Goal: Information Seeking & Learning: Learn about a topic

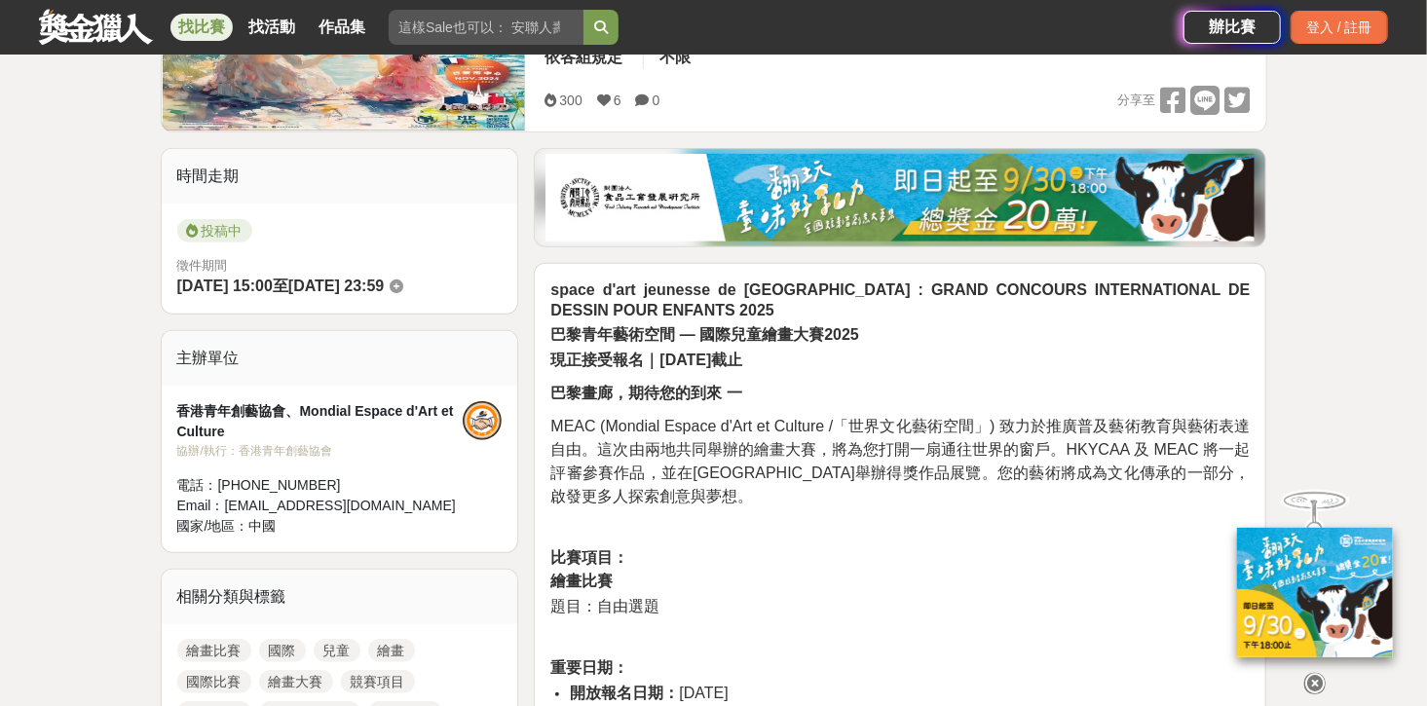
scroll to position [467, 0]
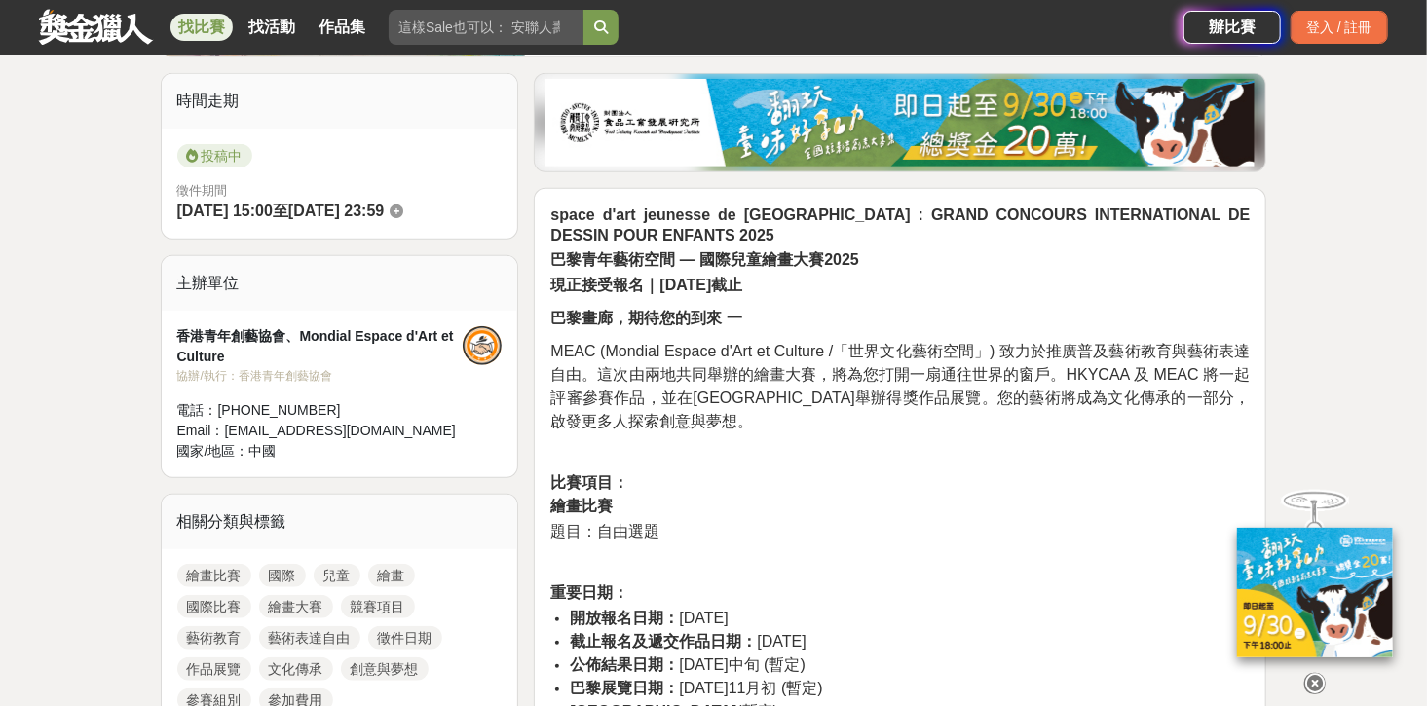
click at [916, 382] on span "MEAC (Mondial Espace d'Art et Culture /「世界文化藝術空間」) 致力於推廣普及藝術教育與藝術表達自由。這次由兩地共同舉辦…" at bounding box center [899, 386] width 699 height 87
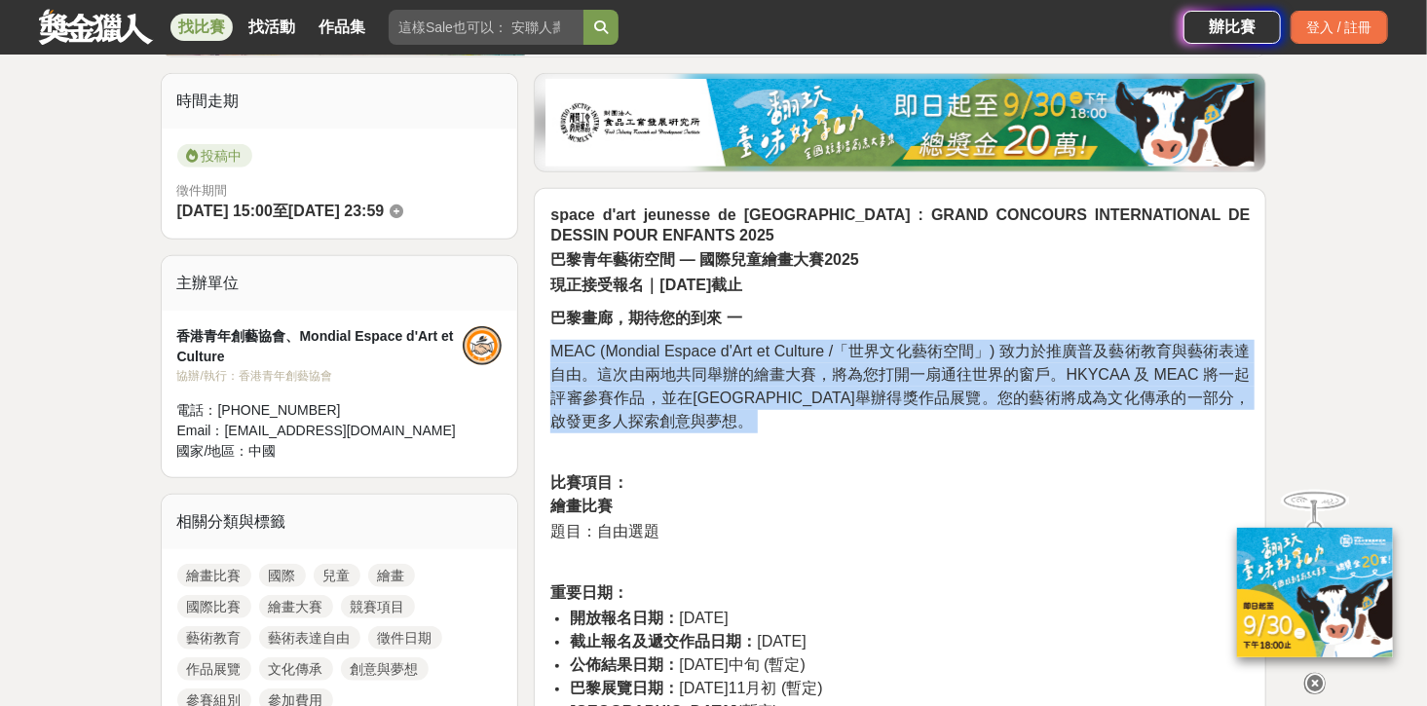
click at [916, 382] on span "MEAC (Mondial Espace d'Art et Culture /「世界文化藝術空間」) 致力於推廣普及藝術教育與藝術表達自由。這次由兩地共同舉辦…" at bounding box center [899, 386] width 699 height 87
click at [992, 391] on span "MEAC (Mondial Espace d'Art et Culture /「世界文化藝術空間」) 致力於推廣普及藝術教育與藝術表達自由。這次由兩地共同舉辦…" at bounding box center [899, 386] width 699 height 87
click at [968, 409] on p "MEAC (Mondial Espace d'Art et Culture /「世界文化藝術空間」) 致力於推廣普及藝術教育與藝術表達自由。這次由兩地共同舉辦…" at bounding box center [899, 386] width 699 height 93
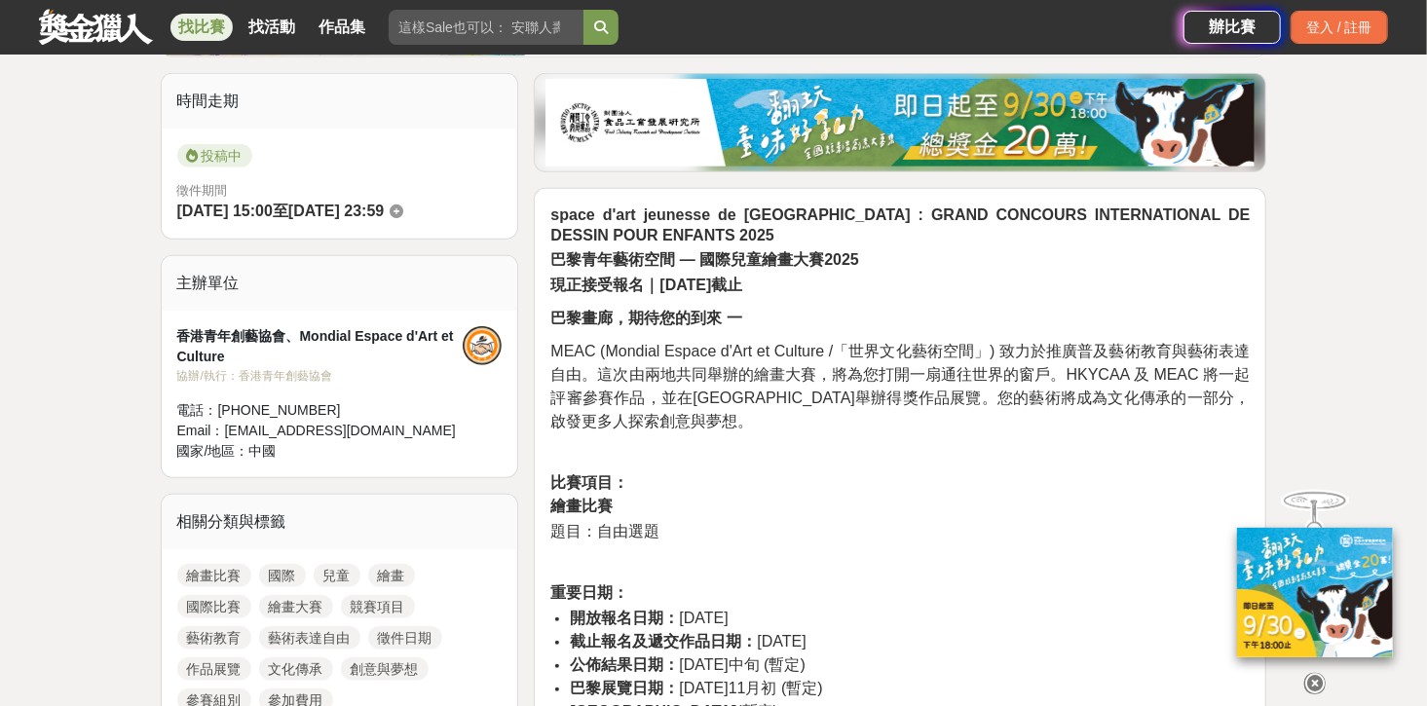
click at [694, 394] on span "MEAC (Mondial Espace d'Art et Culture /「世界文化藝術空間」) 致力於推廣普及藝術教育與藝術表達自由。這次由兩地共同舉辦…" at bounding box center [899, 386] width 699 height 87
click at [693, 394] on span "MEAC (Mondial Espace d'Art et Culture /「世界文化藝術空間」) 致力於推廣普及藝術教育與藝術表達自由。這次由兩地共同舉辦…" at bounding box center [899, 386] width 699 height 87
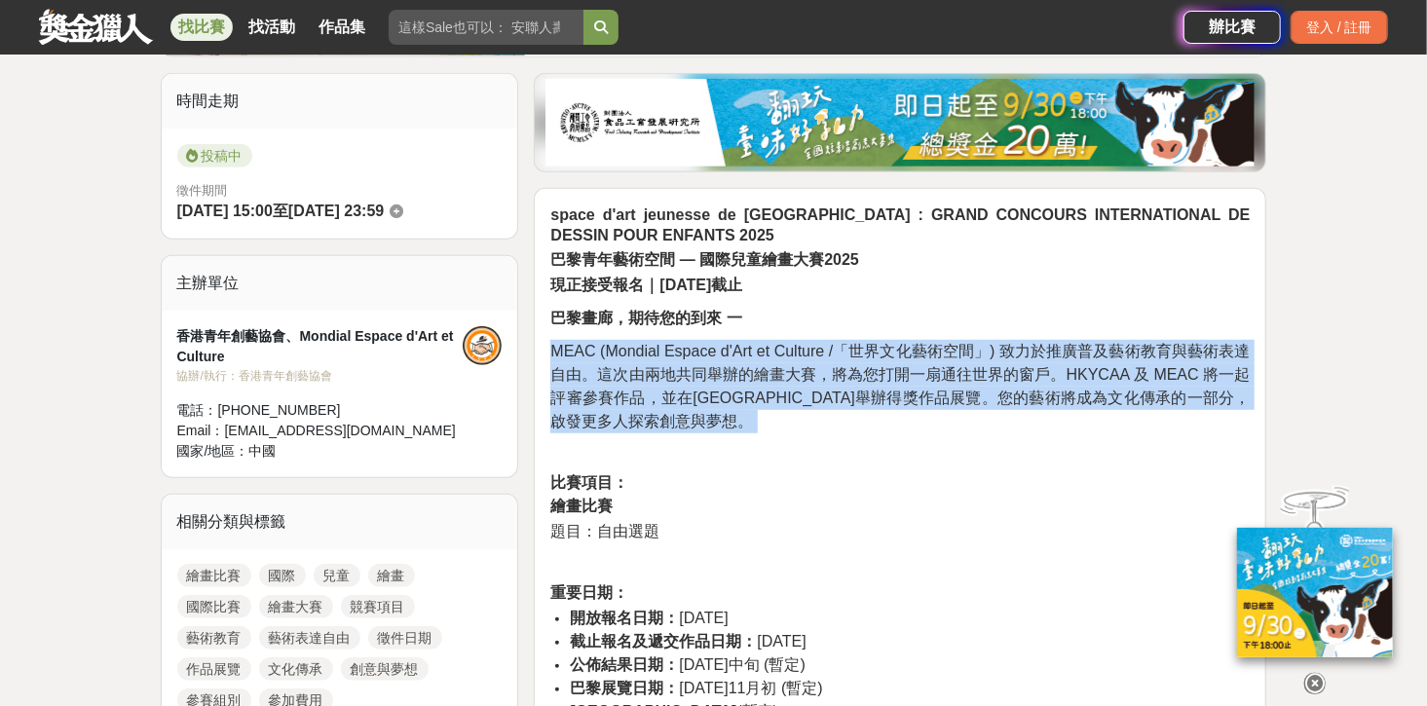
click at [693, 394] on span "MEAC (Mondial Espace d'Art et Culture /「世界文化藝術空間」) 致力於推廣普及藝術教育與藝術表達自由。這次由兩地共同舉辦…" at bounding box center [899, 386] width 699 height 87
click at [790, 361] on span "MEAC (Mondial Espace d'Art et Culture /「世界文化藝術空間」) 致力於推廣普及藝術教育與藝術表達自由。這次由兩地共同舉辦…" at bounding box center [899, 386] width 699 height 87
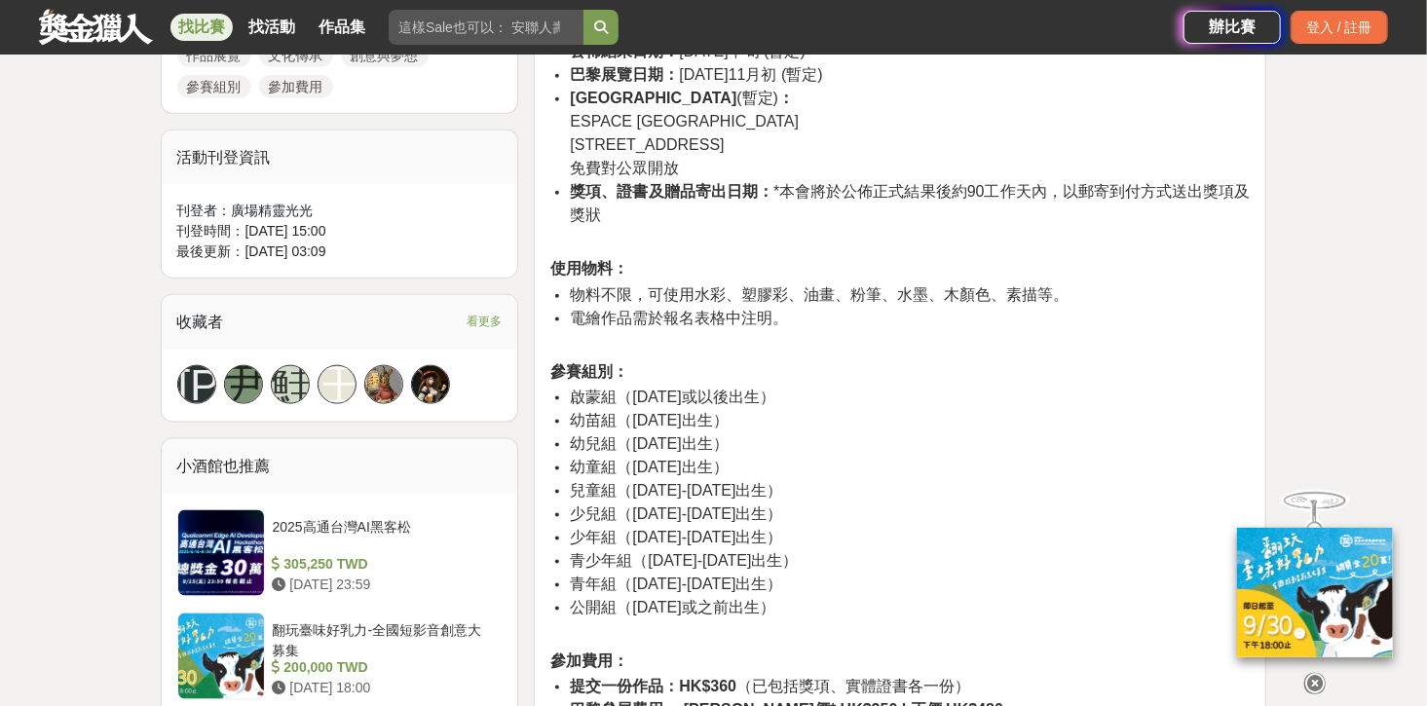
scroll to position [1091, 0]
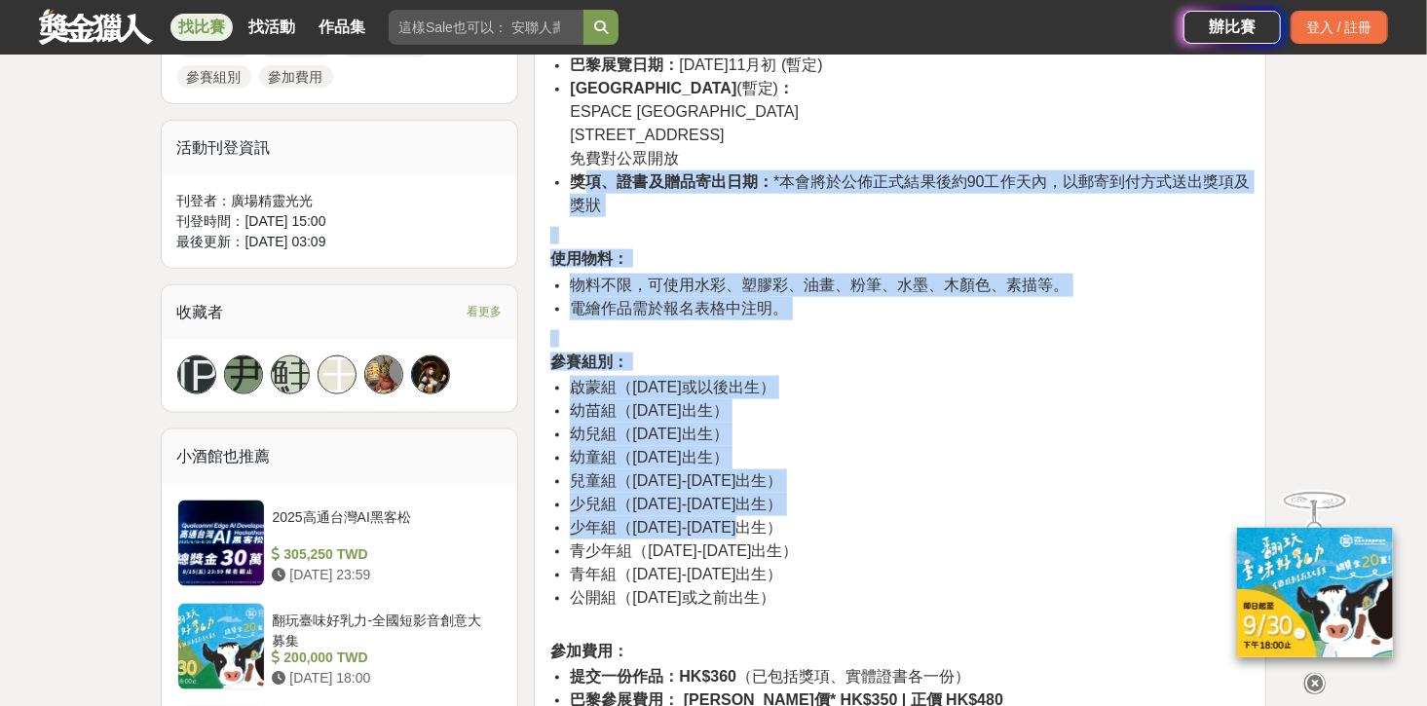
drag, startPoint x: 578, startPoint y: 192, endPoint x: 789, endPoint y: 519, distance: 389.6
click at [789, 519] on li "少年組（[DATE]-[DATE]出生）" at bounding box center [910, 527] width 680 height 23
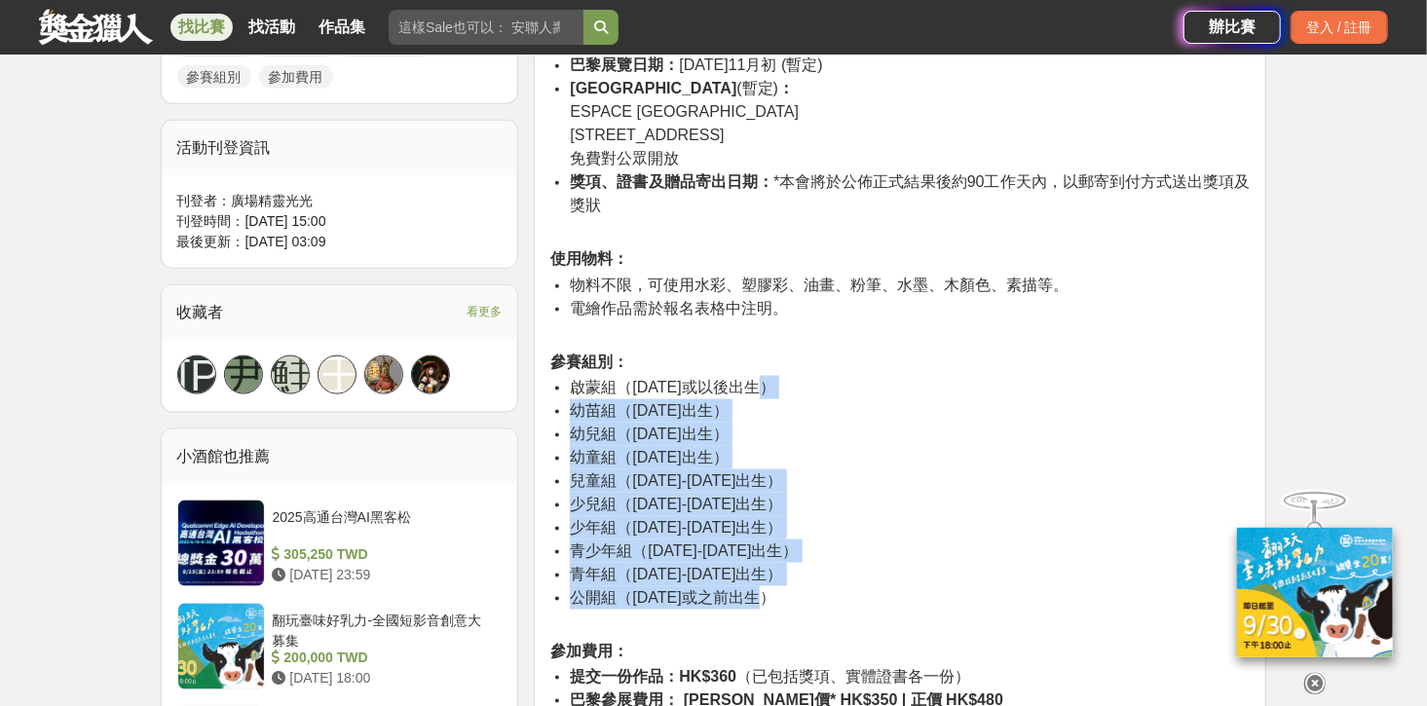
drag, startPoint x: 808, startPoint y: 370, endPoint x: 950, endPoint y: 597, distance: 267.3
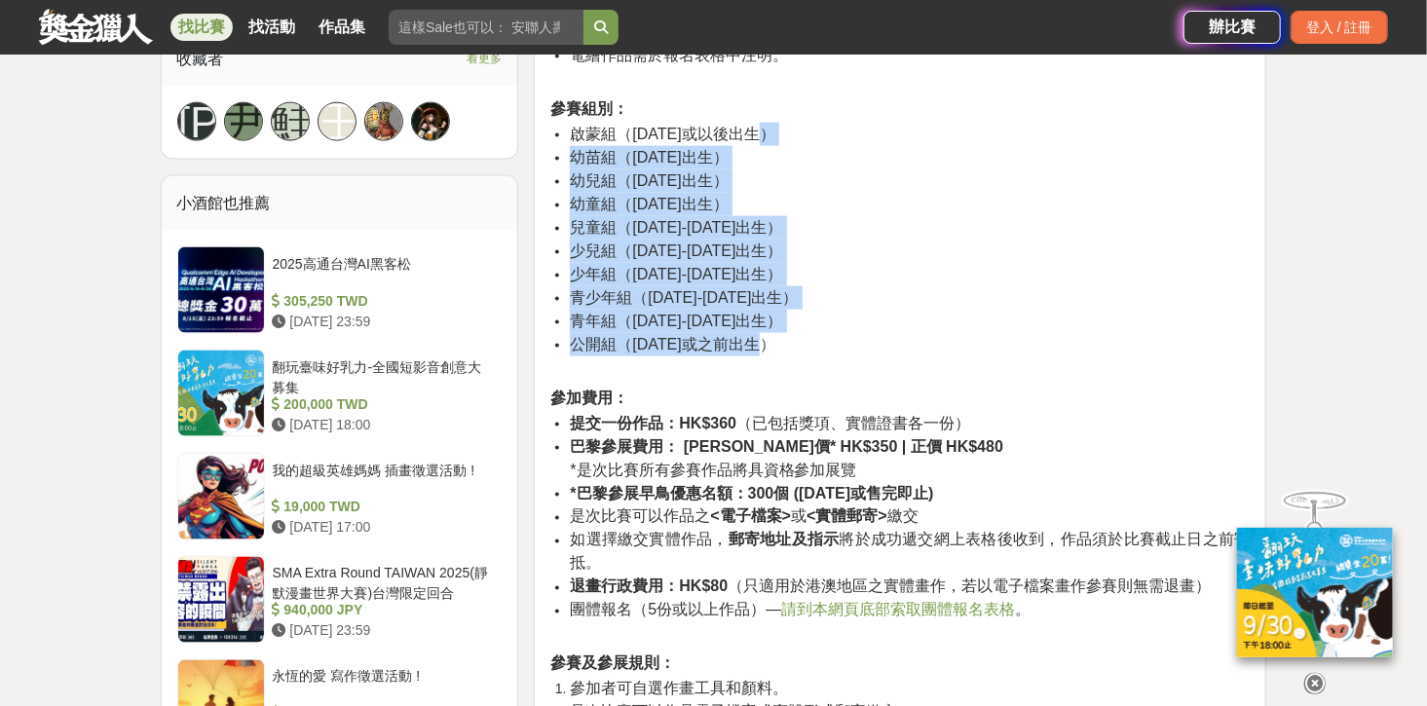
scroll to position [1402, 0]
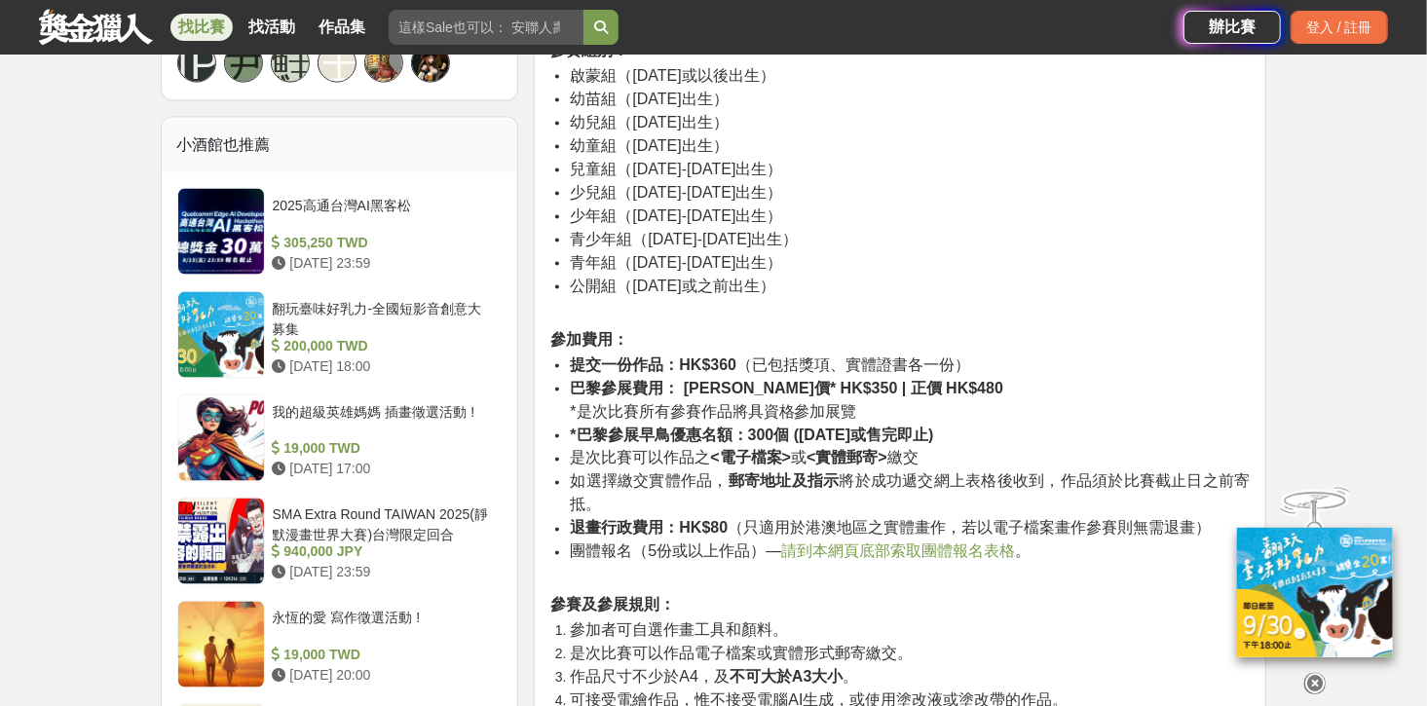
click at [632, 412] on span "*是次比賽所有參賽作品將具資格參加展覽" at bounding box center [713, 411] width 286 height 17
click at [639, 412] on span "*是次比賽所有參賽作品將具資格參加展覽" at bounding box center [713, 411] width 286 height 17
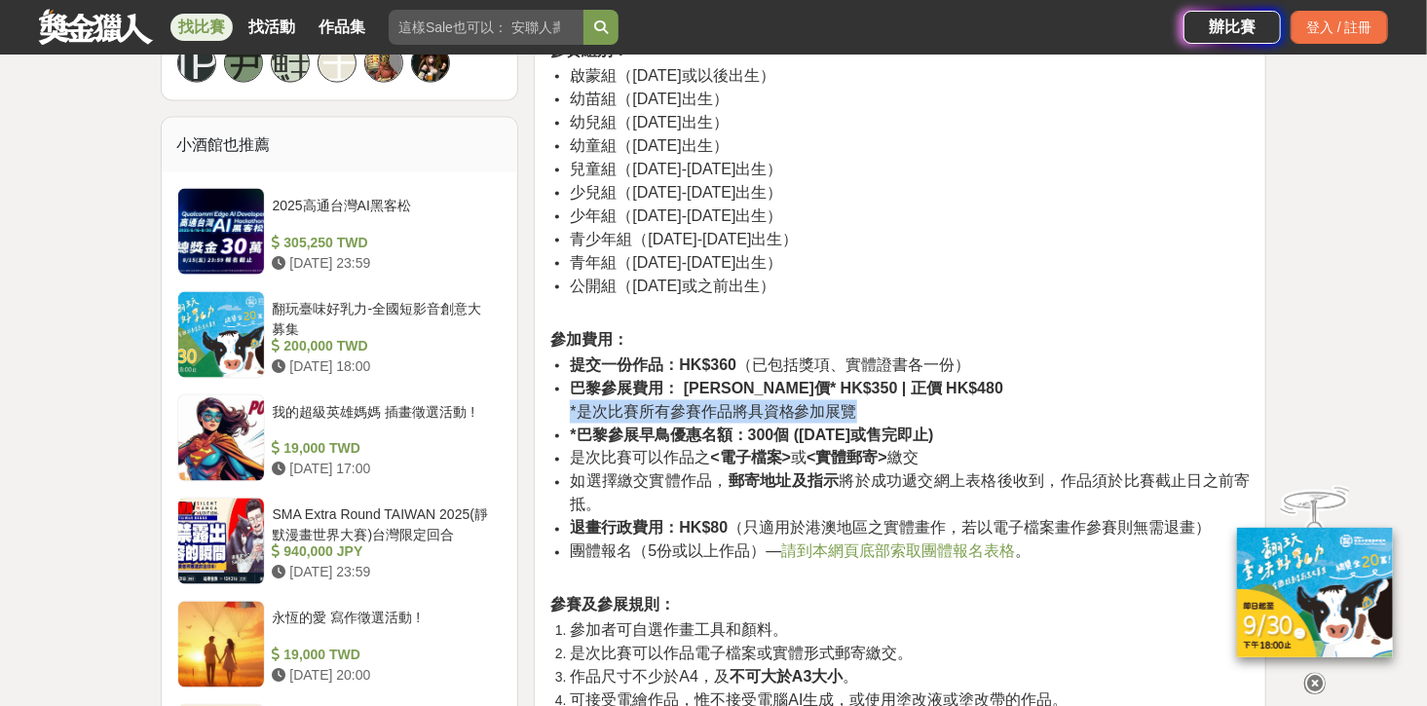
click at [639, 412] on span "*是次比賽所有參賽作品將具資格參加展覽" at bounding box center [713, 411] width 286 height 17
click at [685, 407] on span "*是次比賽所有參賽作品將具資格參加展覽" at bounding box center [713, 411] width 286 height 17
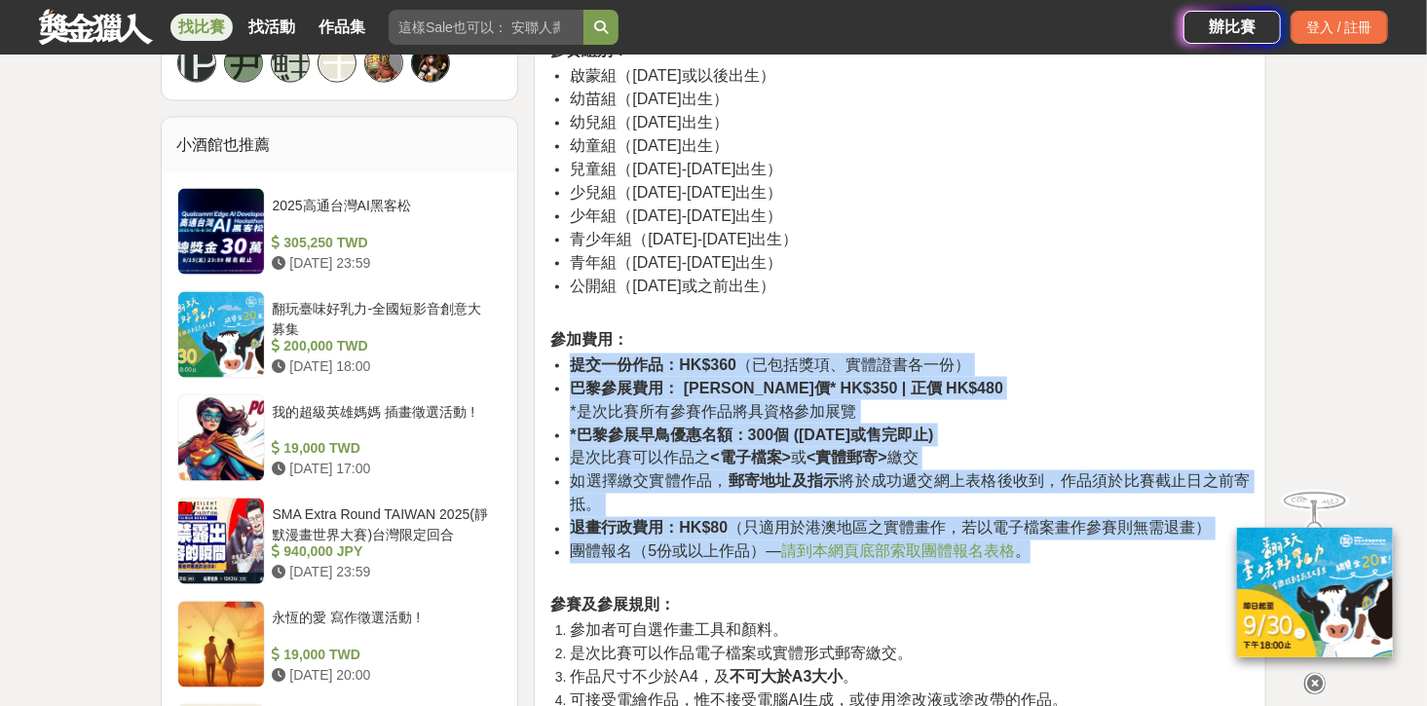
drag, startPoint x: 573, startPoint y: 363, endPoint x: 1113, endPoint y: 552, distance: 572.6
click at [1113, 552] on ul "提交一份作品：HK$360 （已包括獎項、實體證書各一份） 巴黎參展費用： 早鳥優惠價* HK$350 | 正價 HK$480 *是次比賽所有參賽作品將具資格…" at bounding box center [899, 459] width 699 height 210
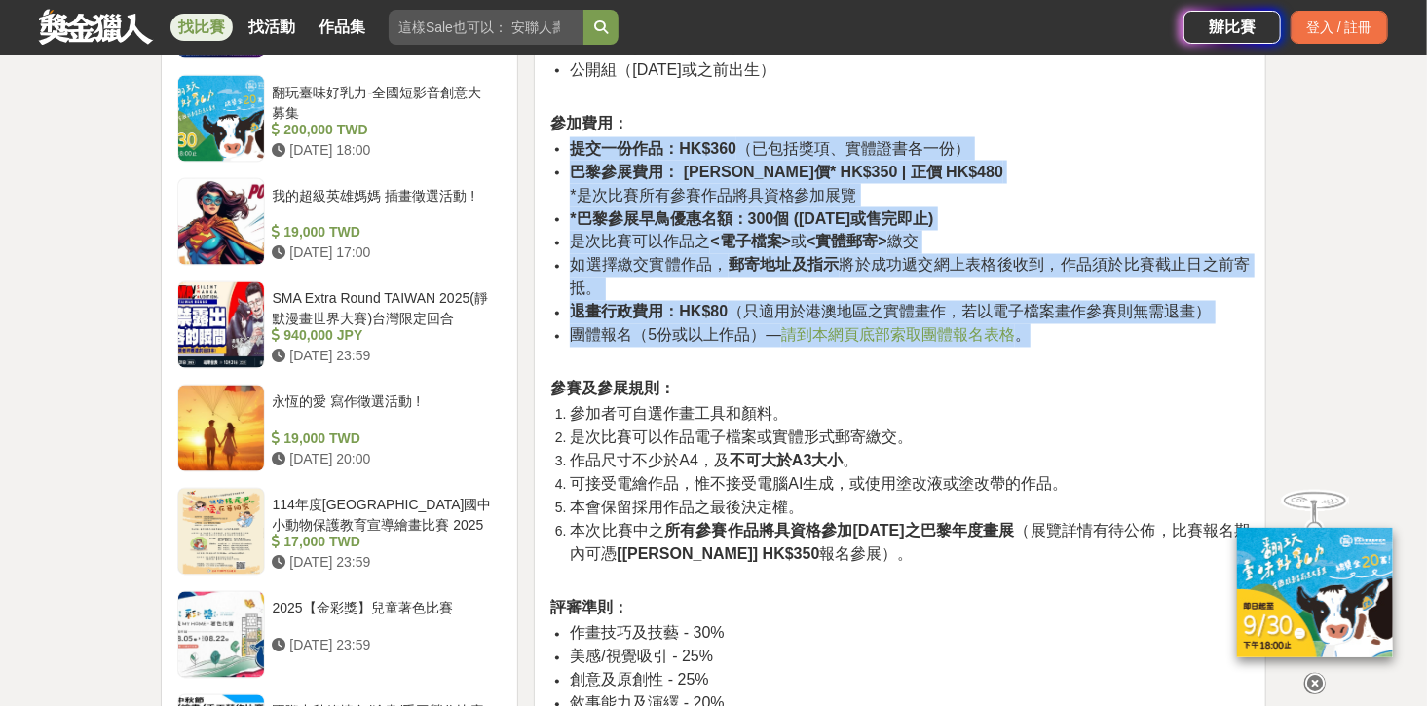
scroll to position [1636, 0]
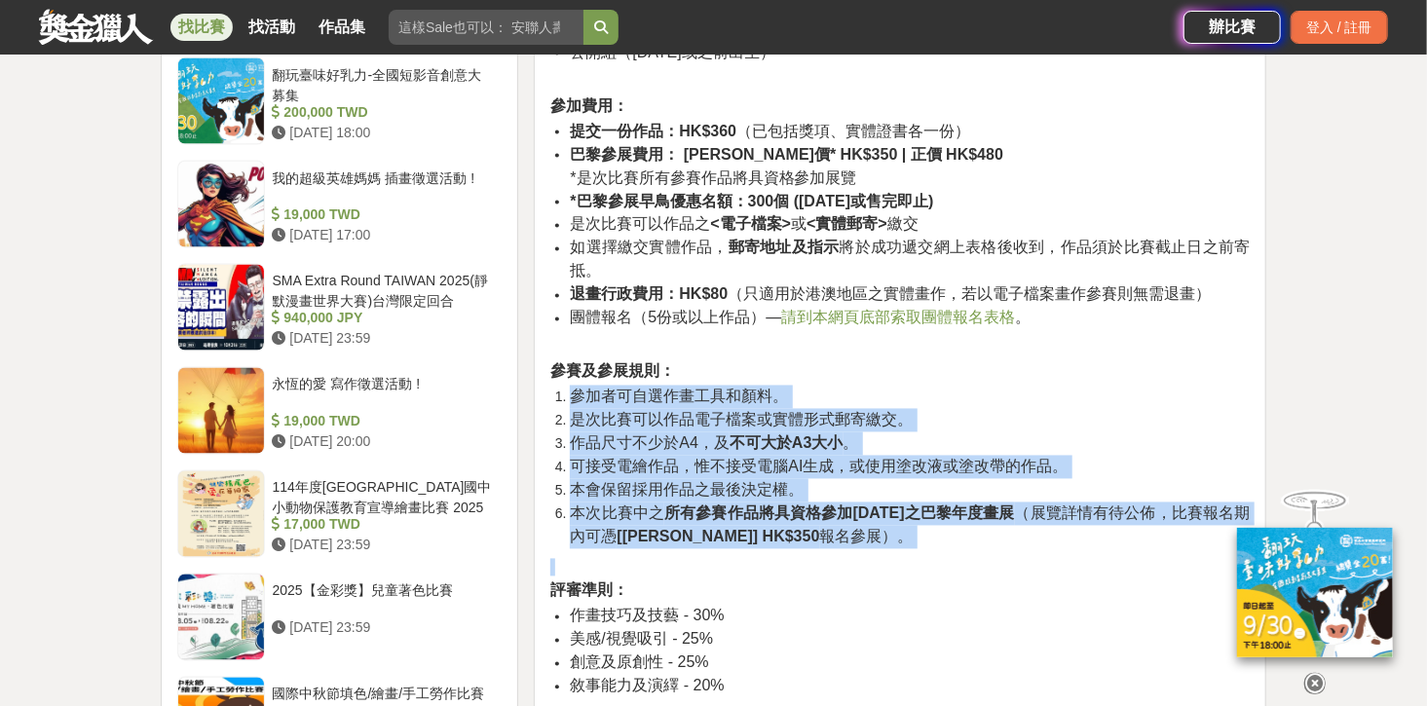
drag, startPoint x: 575, startPoint y: 389, endPoint x: 897, endPoint y: 547, distance: 359.3
drag, startPoint x: 907, startPoint y: 543, endPoint x: 892, endPoint y: 355, distance: 188.5
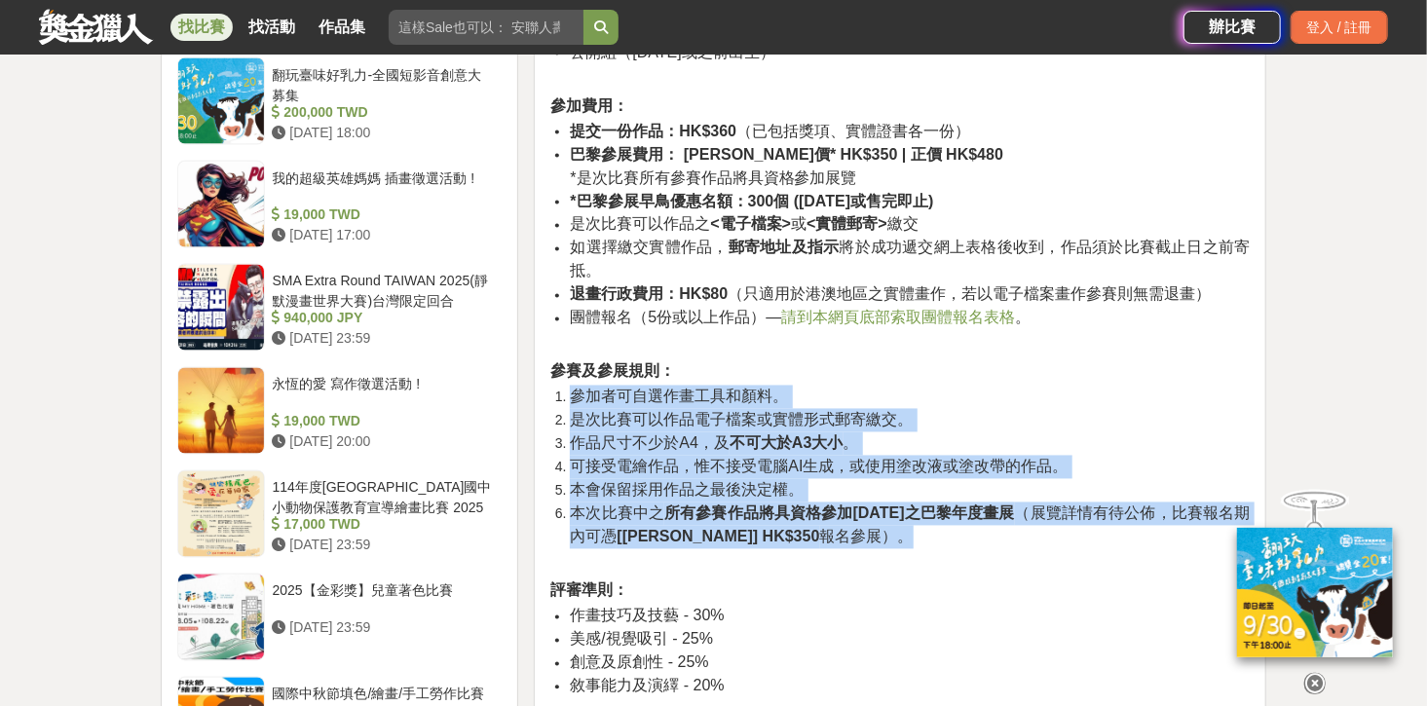
drag, startPoint x: 869, startPoint y: 359, endPoint x: 912, endPoint y: 538, distance: 183.3
click at [912, 538] on li "本次比賽中之 所有參賽作品將具資格參加[DATE]之巴黎年度畫展 （展覽詳情有待公佈，比賽報名期內可憑 [[PERSON_NAME]] HK$350 報名參展…" at bounding box center [910, 526] width 680 height 47
drag, startPoint x: 921, startPoint y: 538, endPoint x: 886, endPoint y: 365, distance: 175.9
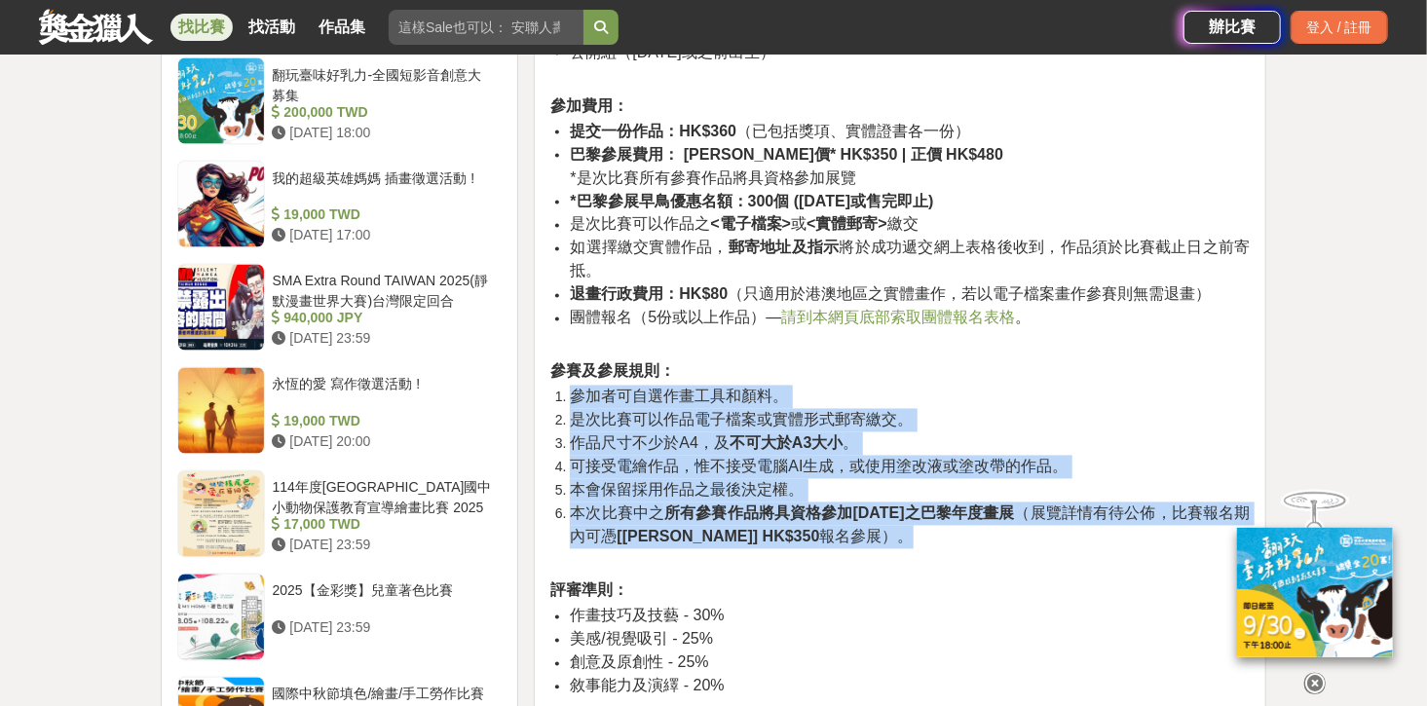
click at [886, 365] on h4 "參賽及參展規則：" at bounding box center [899, 371] width 699 height 19
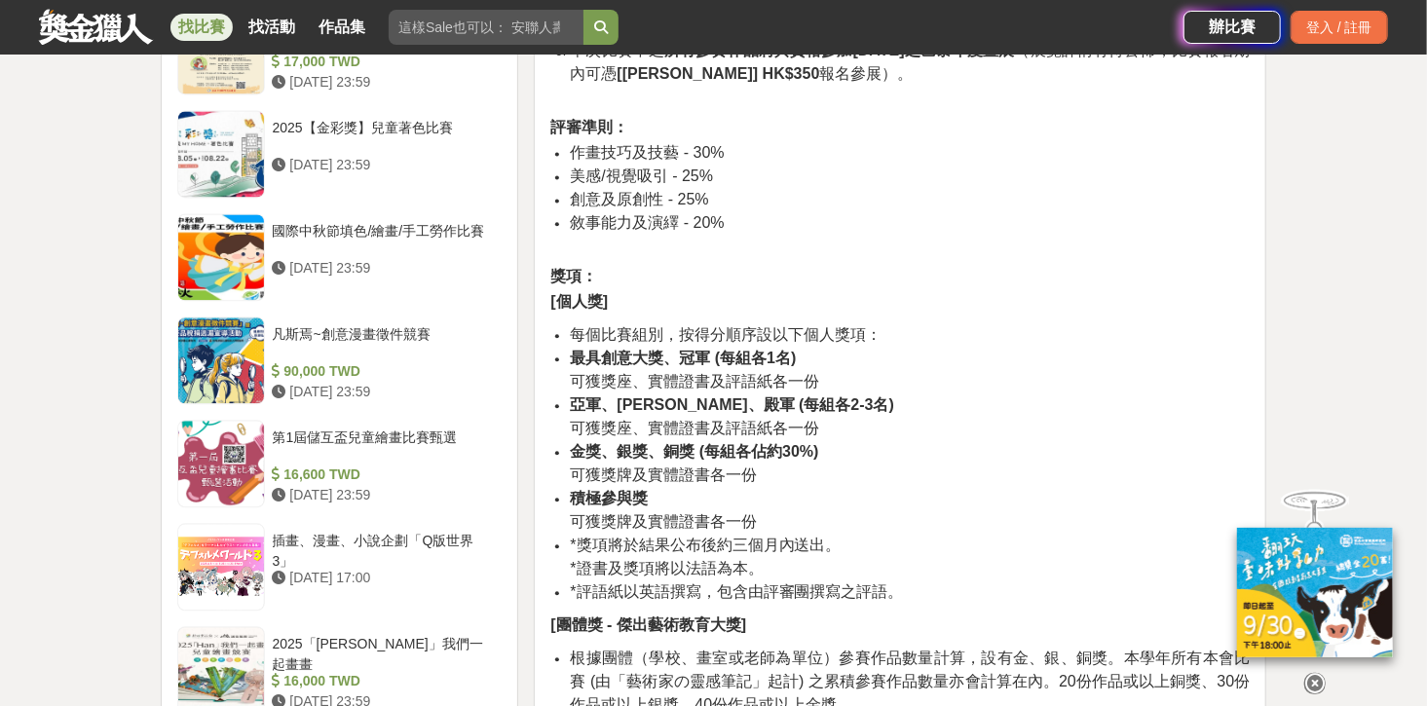
scroll to position [2104, 0]
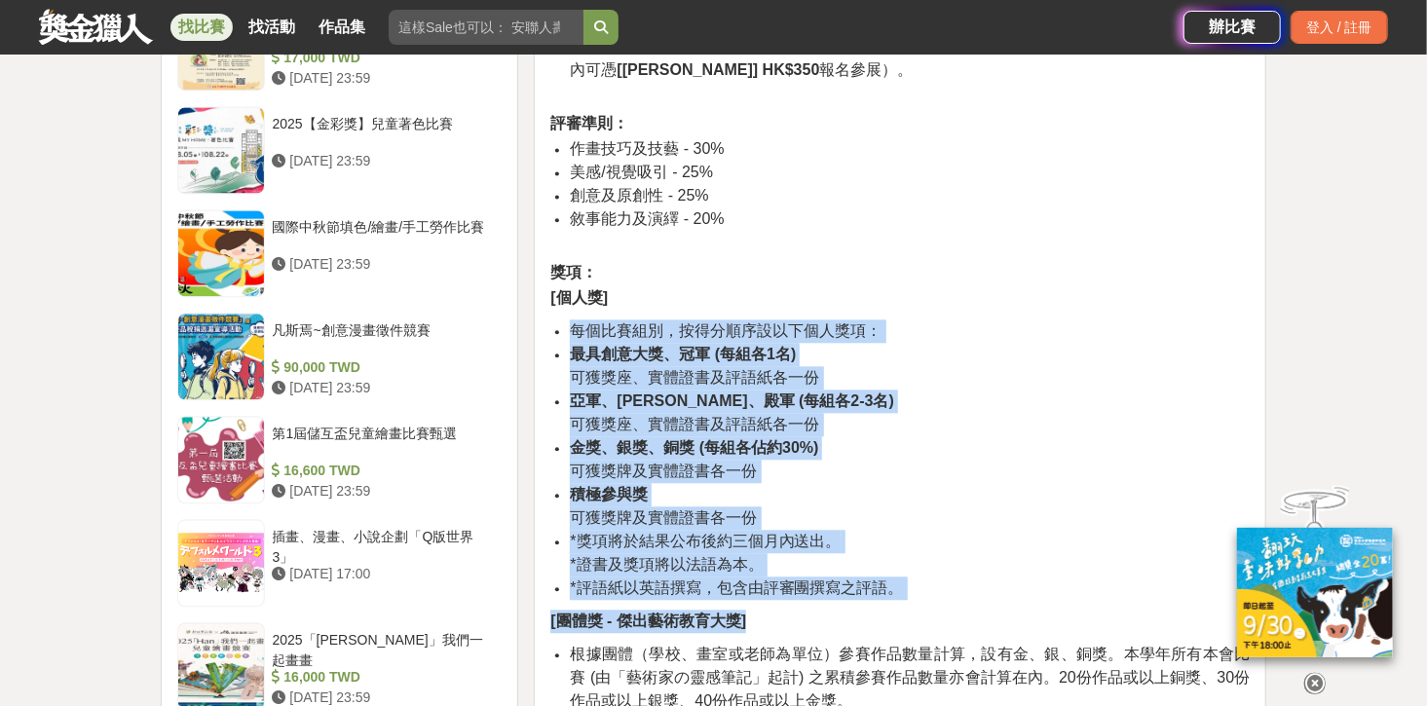
drag, startPoint x: 571, startPoint y: 336, endPoint x: 922, endPoint y: 602, distance: 440.8
drag, startPoint x: 931, startPoint y: 591, endPoint x: 538, endPoint y: 337, distance: 468.4
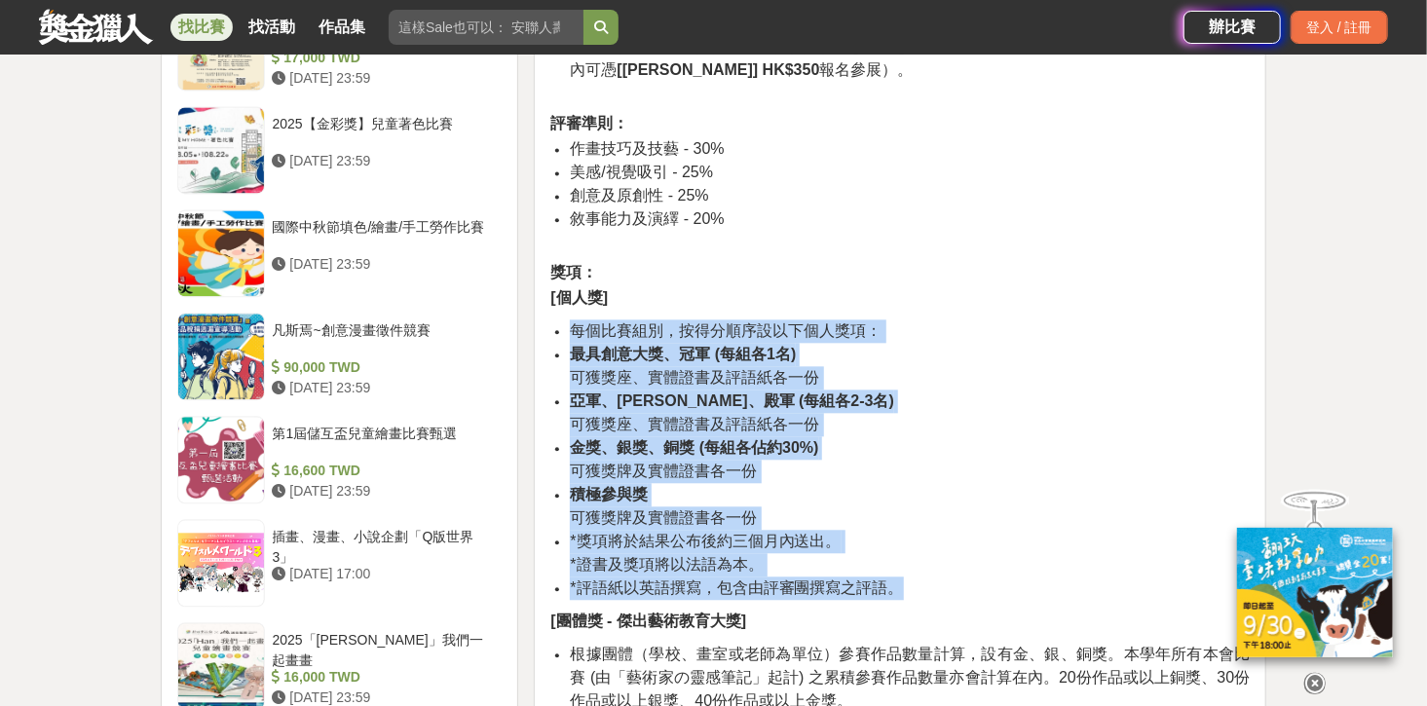
click at [726, 392] on strong "亞軍、[PERSON_NAME]、殿軍 (每組各2-3名)" at bounding box center [731, 400] width 323 height 17
drag, startPoint x: 569, startPoint y: 329, endPoint x: 916, endPoint y: 592, distance: 435.2
click at [916, 592] on ul "每個比賽組別，按得分順序設以下個人獎項： 最具創意大獎、冠軍 (每組各1名) 可獲獎座、實體證書及評語紙各一份 亞軍、[PERSON_NAME]、殿軍 (每組…" at bounding box center [899, 459] width 699 height 280
click at [916, 592] on li "*評語紙以英語撰寫，包含由評審團撰寫之評語。" at bounding box center [910, 588] width 680 height 23
drag, startPoint x: 922, startPoint y: 585, endPoint x: 532, endPoint y: 289, distance: 490.1
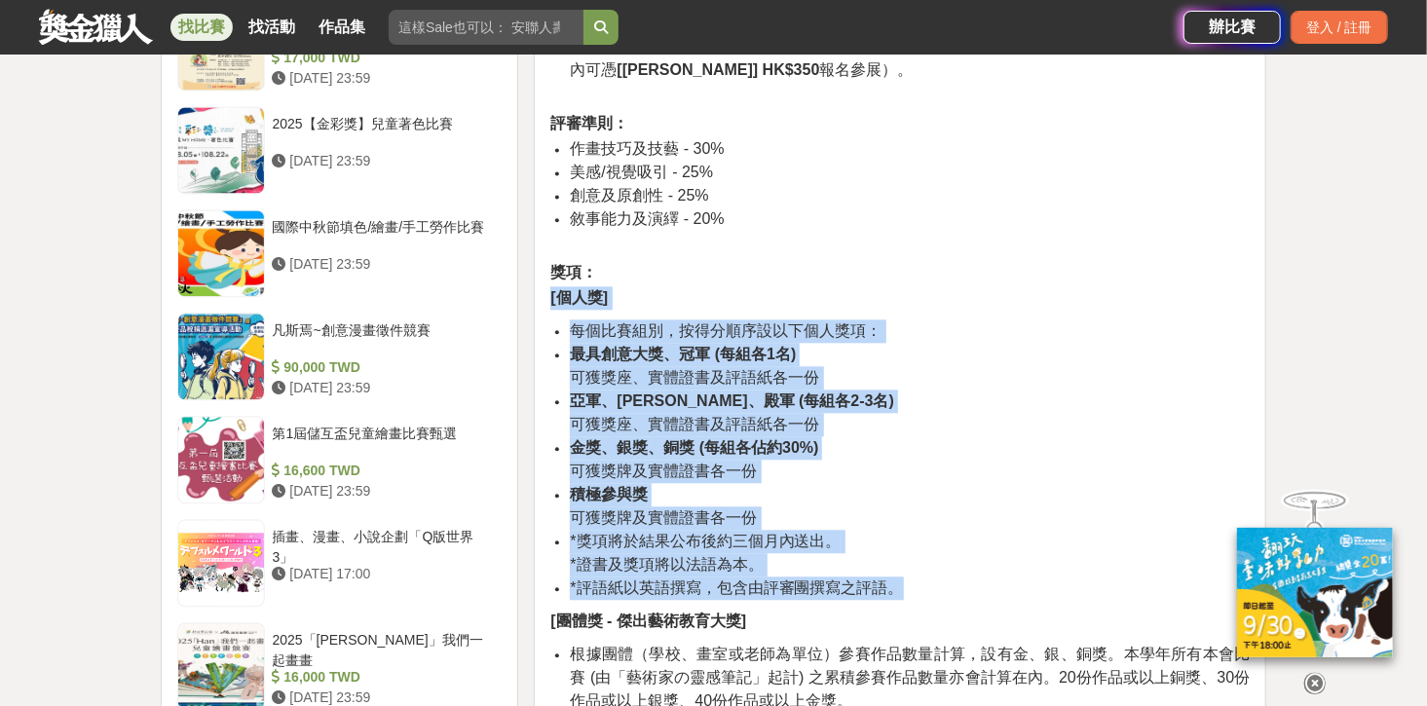
click at [755, 375] on span "可獲獎座、實體證書及評語紙各一份" at bounding box center [694, 377] width 249 height 17
drag, startPoint x: 549, startPoint y: 297, endPoint x: 913, endPoint y: 595, distance: 469.9
click at [913, 595] on li "*評語紙以英語撰寫，包含由評審團撰寫之評語。" at bounding box center [910, 588] width 680 height 23
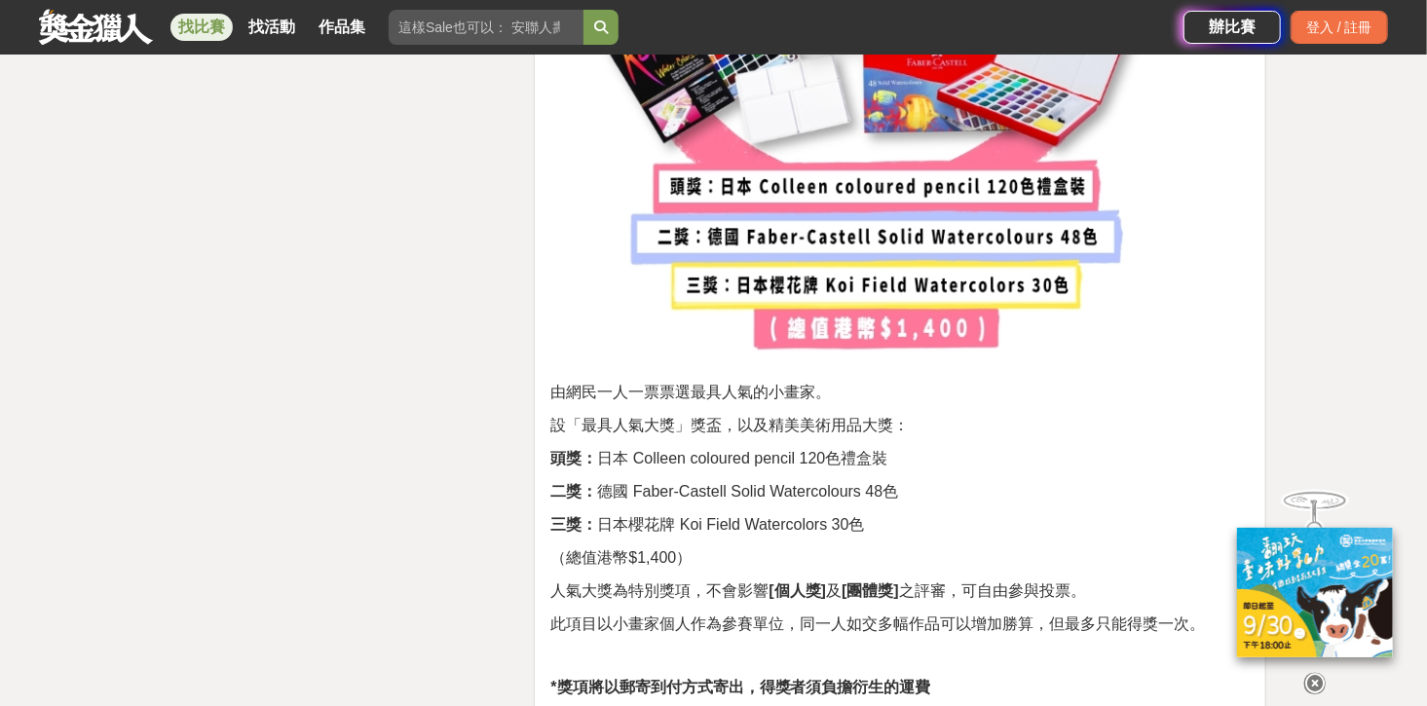
scroll to position [5376, 0]
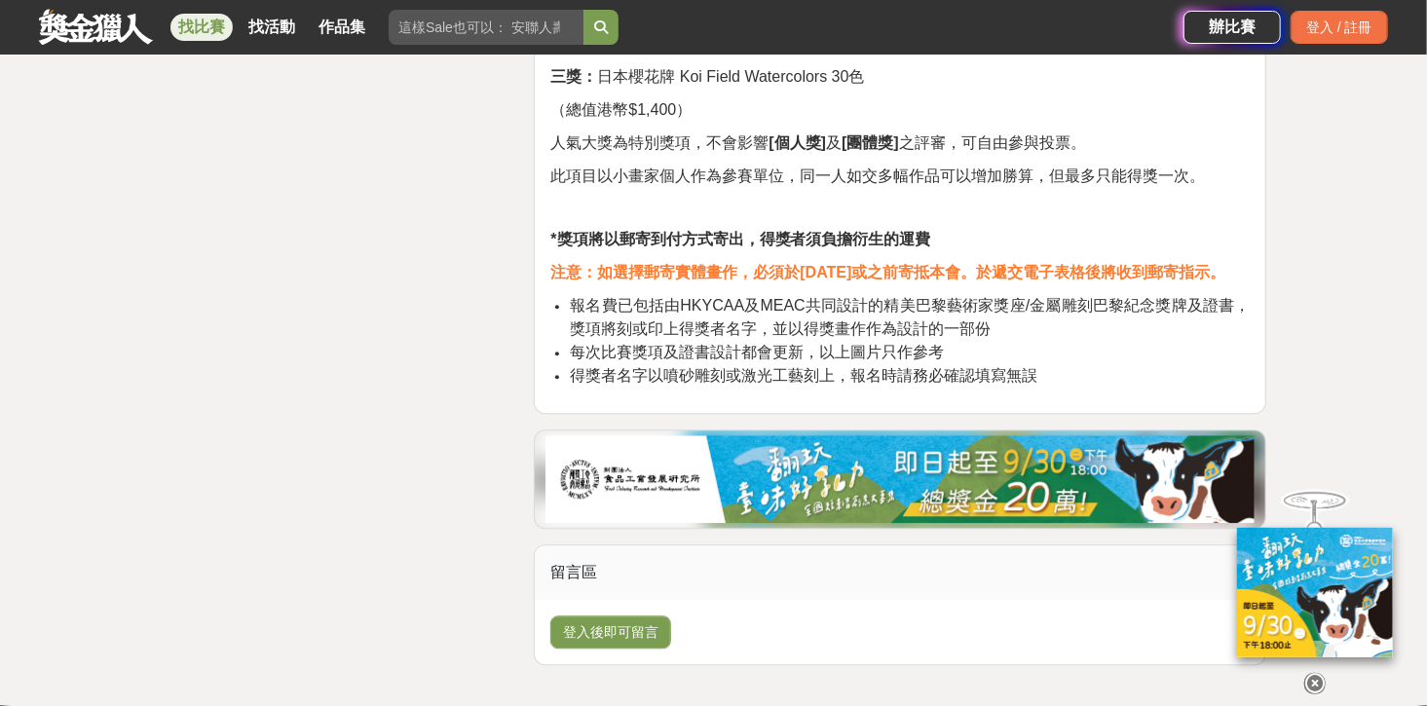
scroll to position [5844, 0]
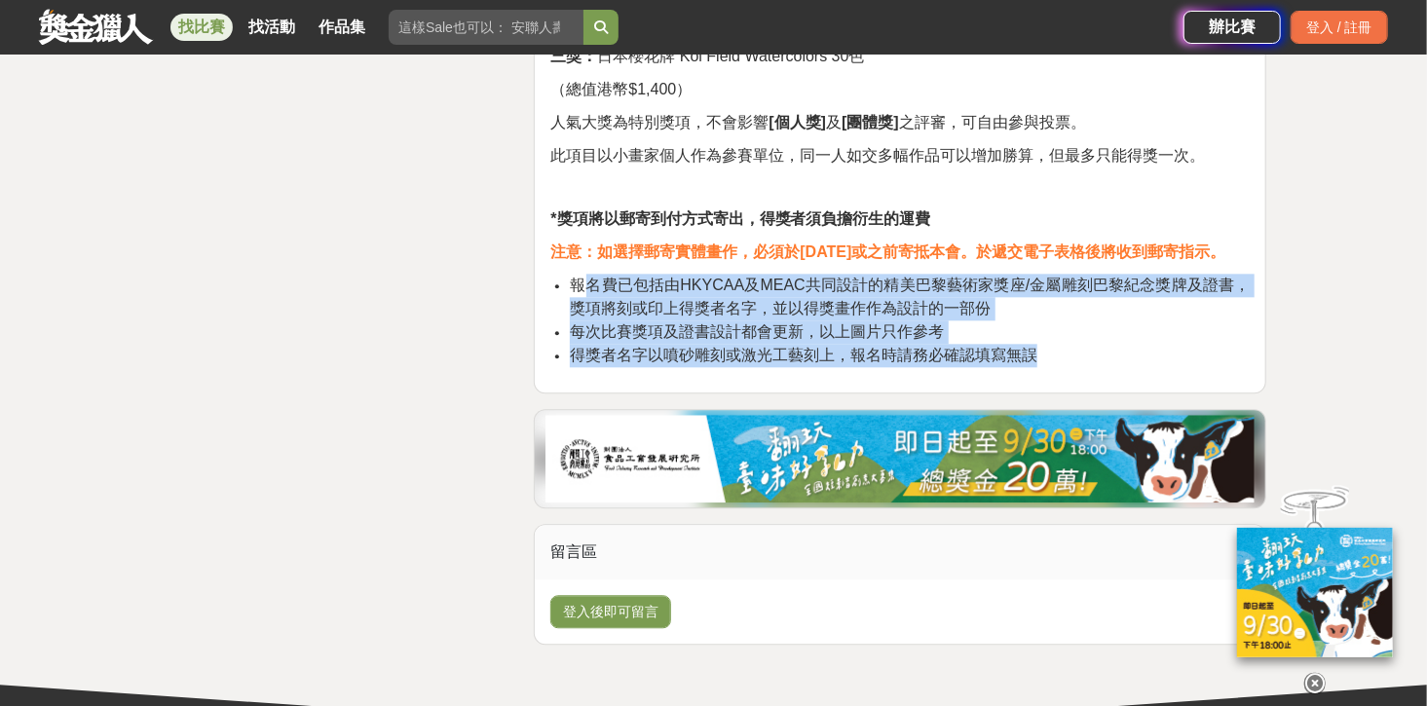
drag, startPoint x: 580, startPoint y: 300, endPoint x: 1098, endPoint y: 381, distance: 523.4
click at [1098, 367] on ul "報名費已包括由HKYCAA及MEAC共同設計的精美巴黎藝術家獎座/金屬雕刻巴黎紀念獎牌及證書，獎項將刻或印上得獎者名字，並以得獎畫作作為設計的一部份 每次比賽…" at bounding box center [899, 320] width 699 height 93
click at [1098, 367] on li "得獎者名字以噴砂雕刻或激光工藝刻上，報名時請務必確認填寫無誤" at bounding box center [910, 355] width 680 height 23
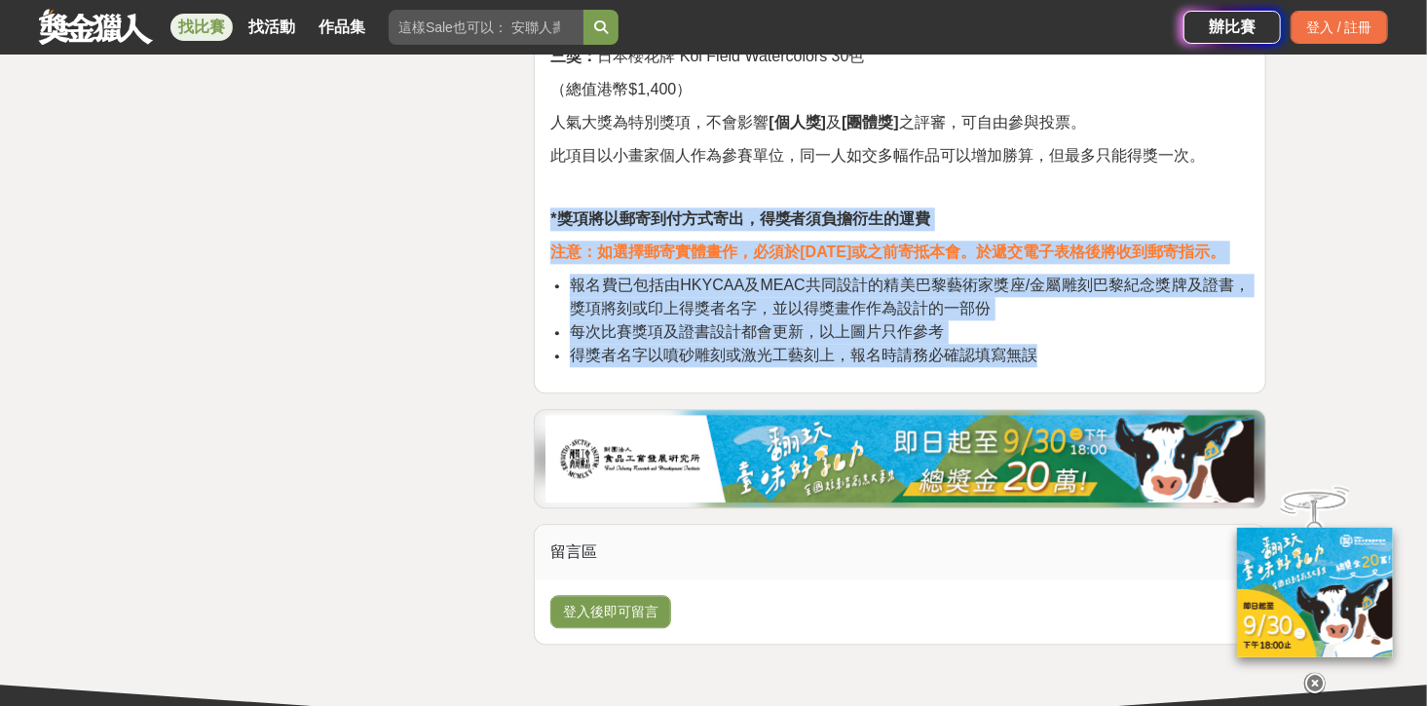
drag, startPoint x: 1103, startPoint y: 378, endPoint x: 538, endPoint y: 222, distance: 586.9
click at [809, 303] on span "報名費已包括由HKYCAA及MEAC共同設計的精美巴黎藝術家獎座/金屬雕刻巴黎紀念獎牌及證書，獎項將刻或印上得獎者名字，並以得獎畫作作為設計的一部份" at bounding box center [910, 297] width 680 height 40
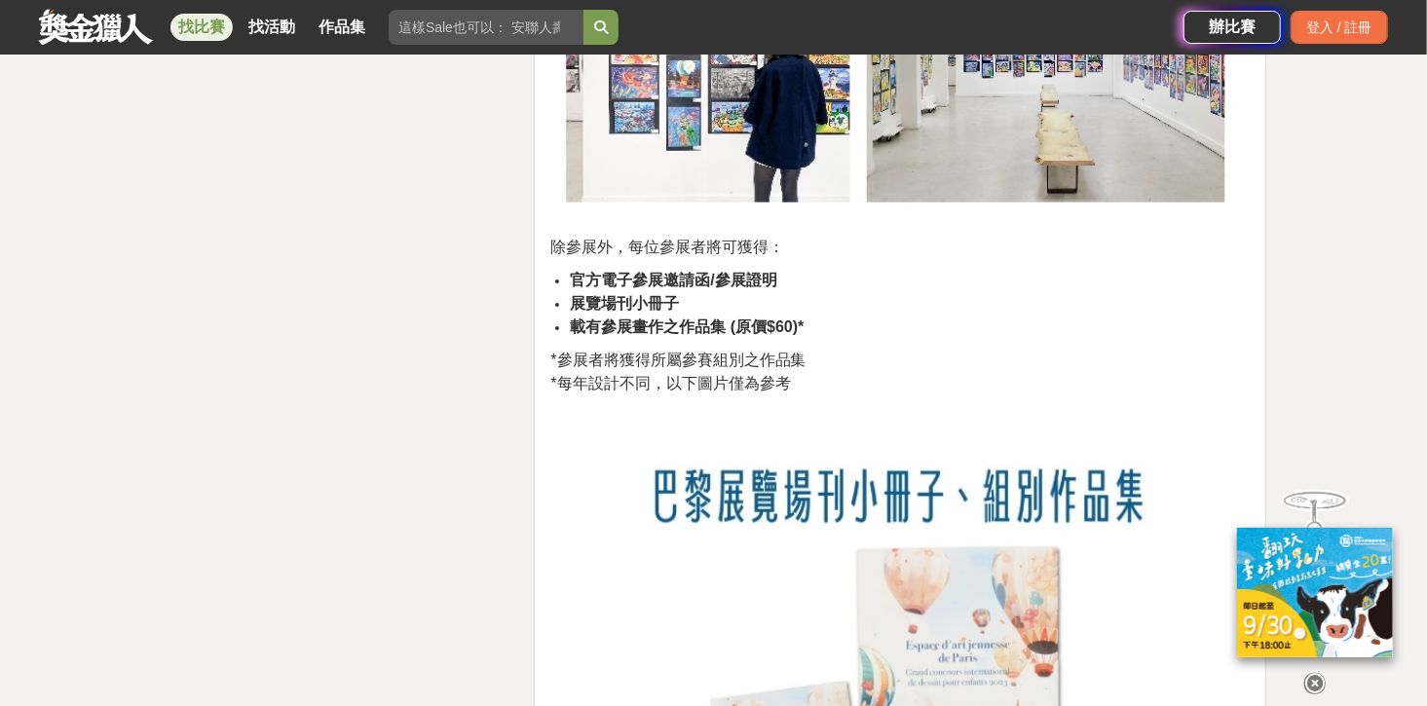
scroll to position [3272, 0]
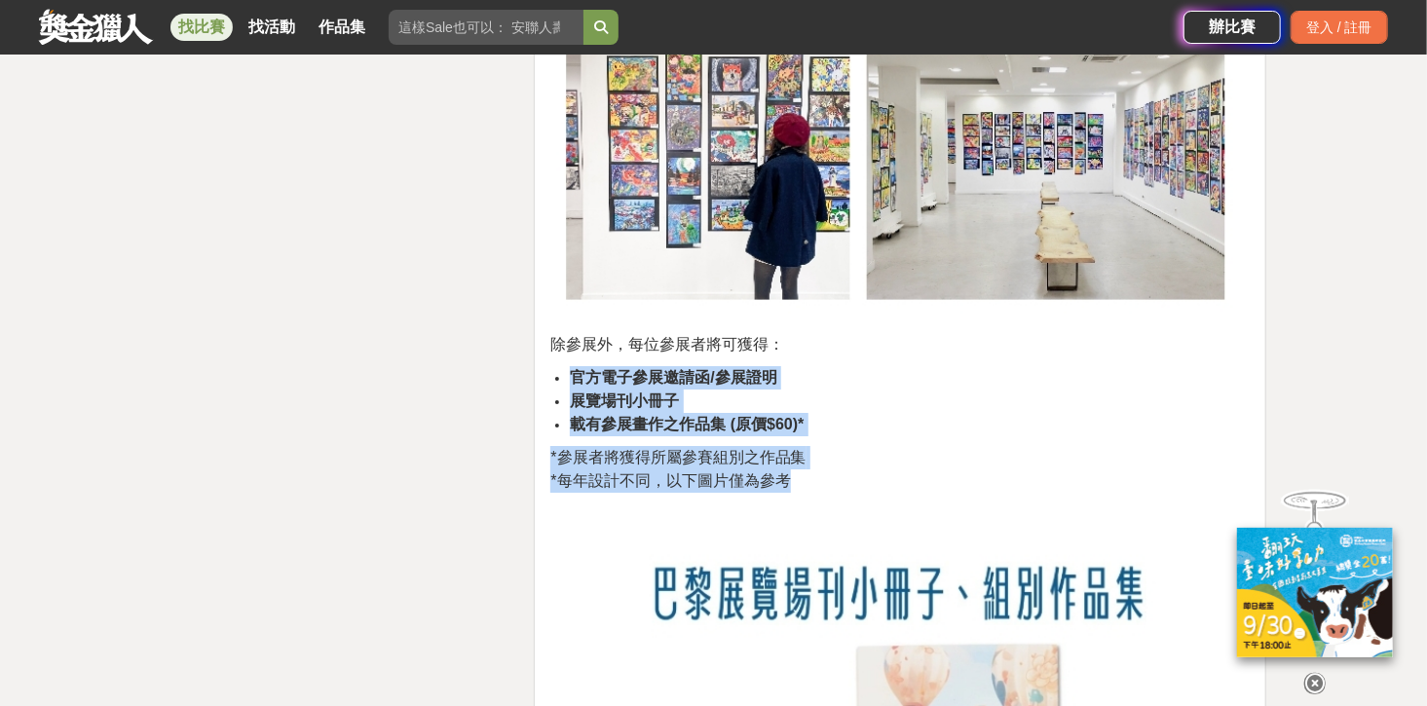
drag, startPoint x: 568, startPoint y: 378, endPoint x: 851, endPoint y: 488, distance: 304.0
click at [851, 488] on div "space d'art jeunesse de [GEOGRAPHIC_DATA] : GRAND CONCOURS INTERNATIONAL DE DES…" at bounding box center [899, 170] width 699 height 5540
click at [851, 488] on p "*參展者將獲得所屬參賽組別之作品集 *每年設計不同，以下圖片僅為參考" at bounding box center [899, 469] width 699 height 47
drag, startPoint x: 873, startPoint y: 482, endPoint x: 901, endPoint y: 398, distance: 88.4
click at [901, 398] on div "space d'art jeunesse de [GEOGRAPHIC_DATA] : GRAND CONCOURS INTERNATIONAL DE DES…" at bounding box center [899, 170] width 699 height 5540
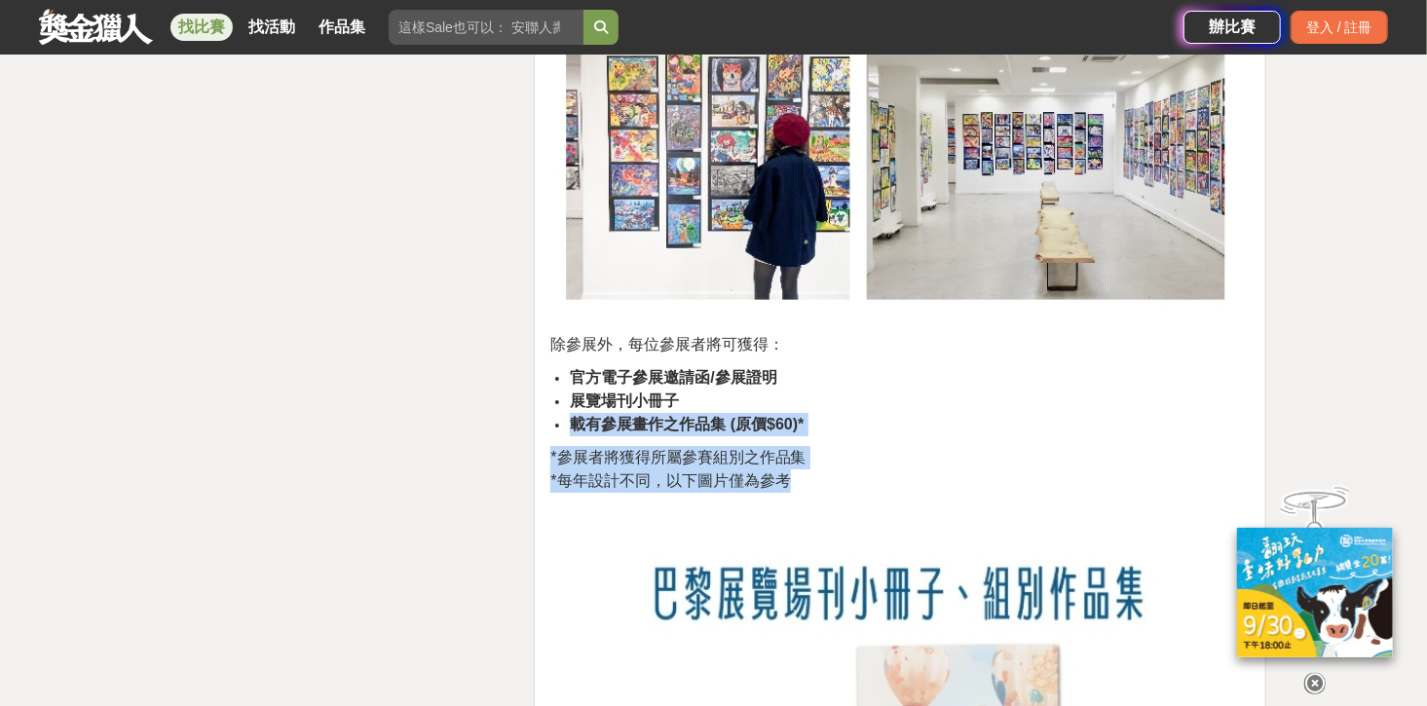
click at [901, 399] on li "展覽場刊小冊子" at bounding box center [910, 401] width 680 height 23
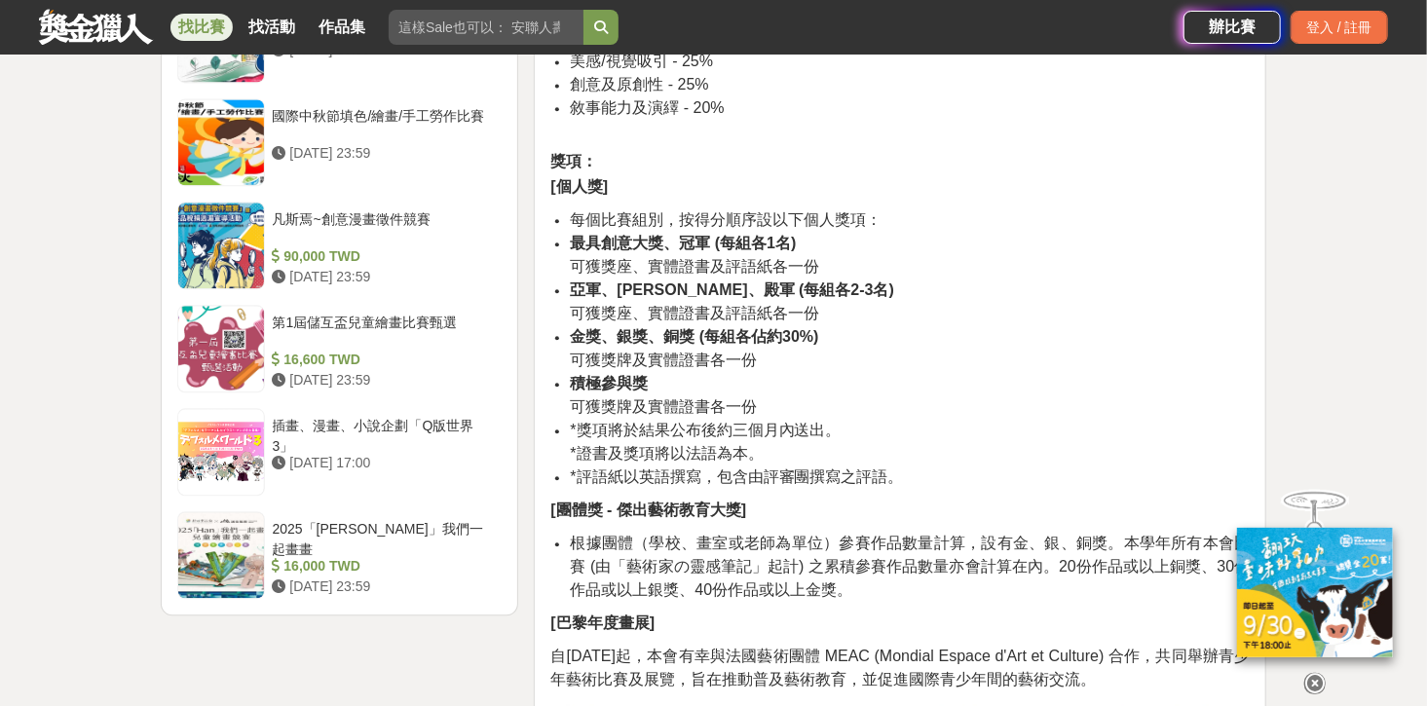
scroll to position [2104, 0]
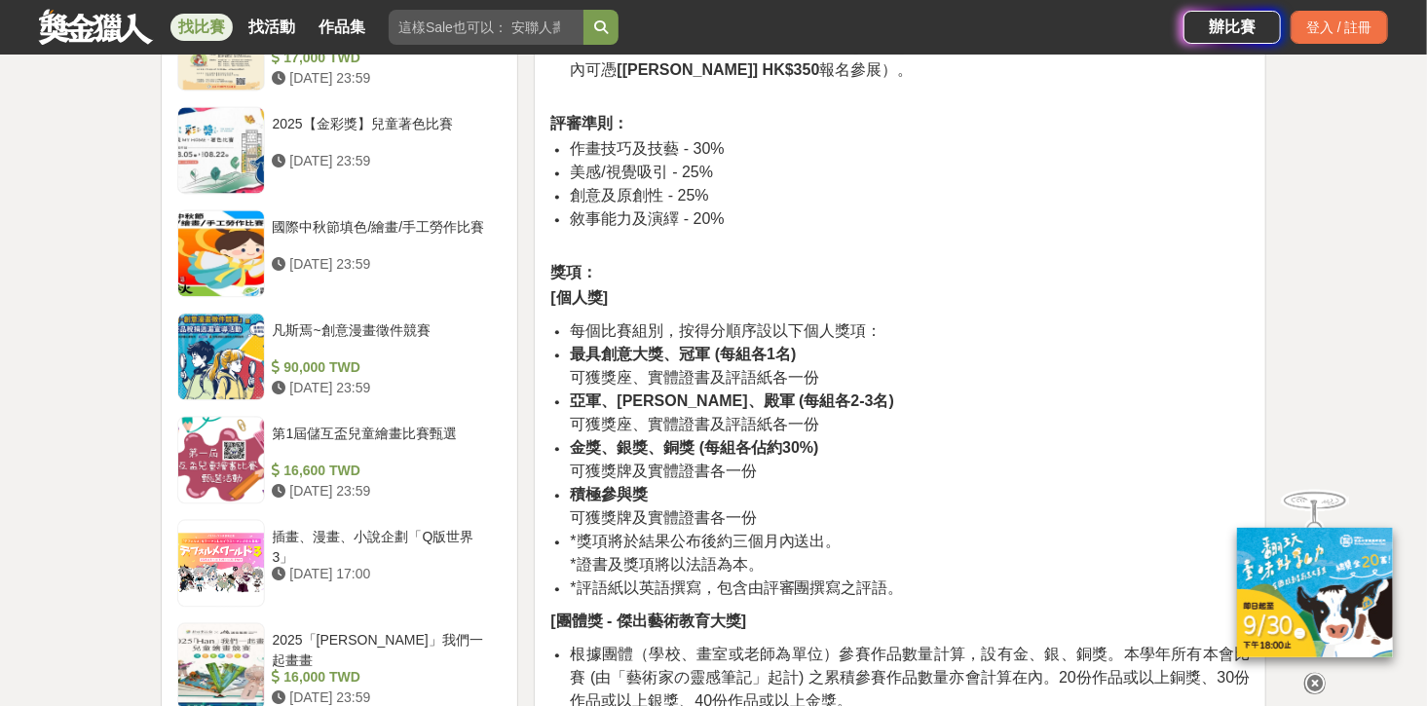
click at [678, 369] on span "可獲獎座、實體證書及評語紙各一份" at bounding box center [694, 377] width 249 height 17
click at [1093, 410] on li "亞軍、[PERSON_NAME]、殿軍 (每組各2-3名) 可獲獎座、實體證書及評語紙各一份" at bounding box center [910, 413] width 680 height 47
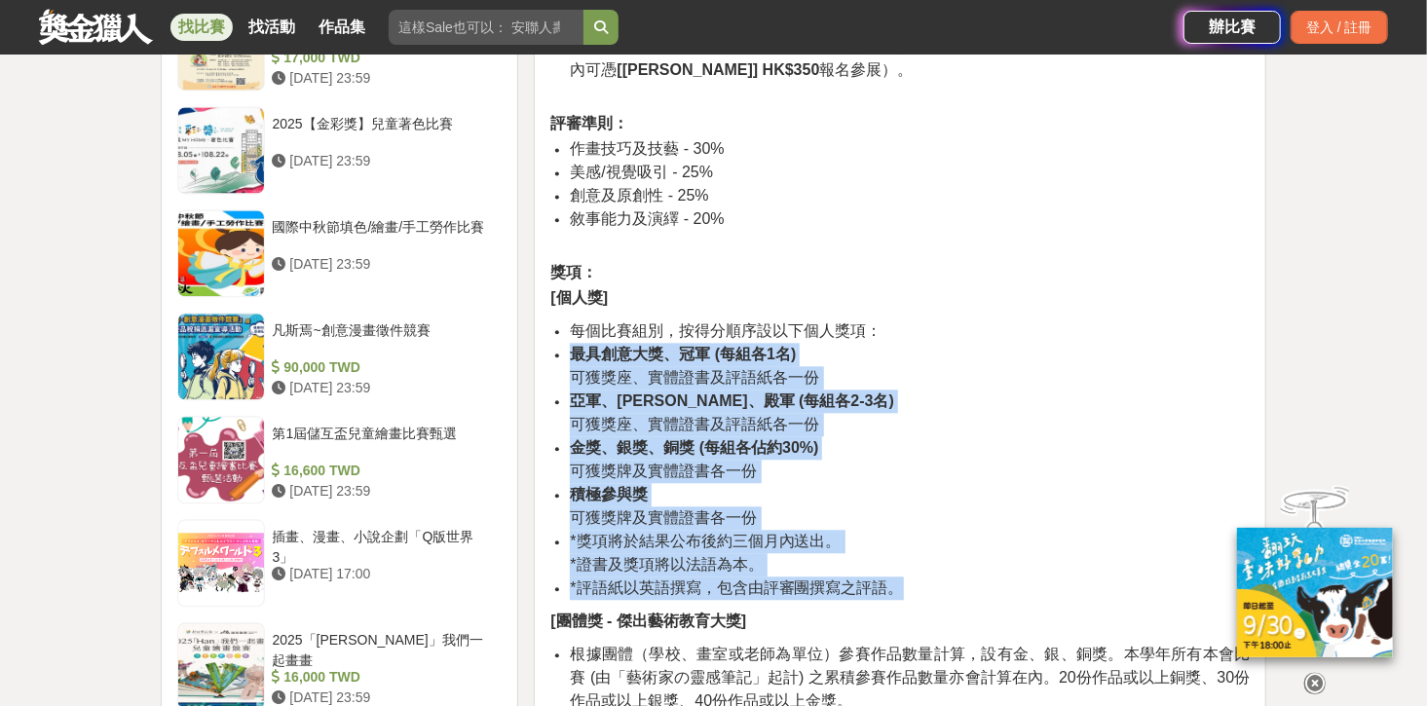
drag, startPoint x: 958, startPoint y: 328, endPoint x: 999, endPoint y: 589, distance: 264.2
click at [999, 589] on ul "每個比賽組別，按得分順序設以下個人獎項： 最具創意大獎、冠軍 (每組各1名) 可獲獎座、實體證書及評語紙各一份 亞軍、[PERSON_NAME]、殿軍 (每組…" at bounding box center [899, 459] width 699 height 280
click at [999, 589] on li "*評語紙以英語撰寫，包含由評審團撰寫之評語。" at bounding box center [910, 588] width 680 height 23
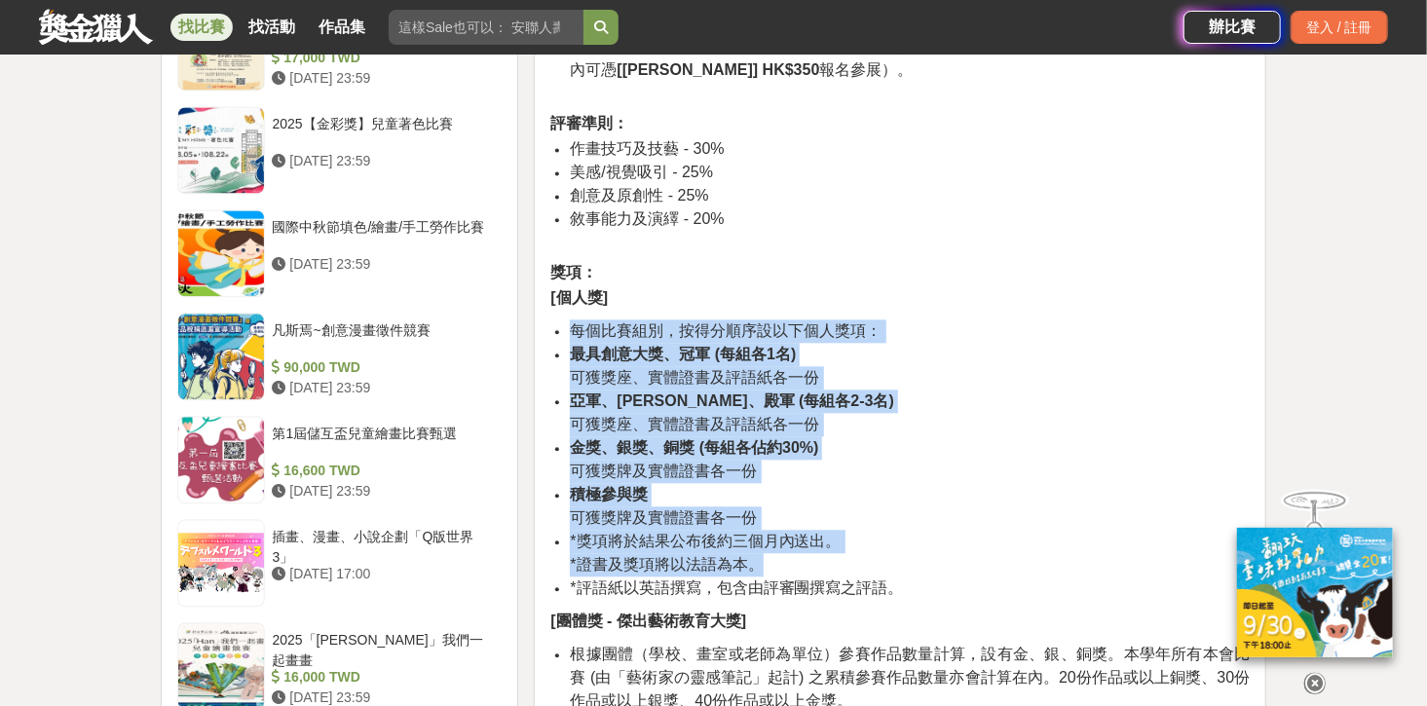
drag, startPoint x: 999, startPoint y: 573, endPoint x: 873, endPoint y: 280, distance: 318.4
drag, startPoint x: 870, startPoint y: 278, endPoint x: 952, endPoint y: 592, distance: 325.0
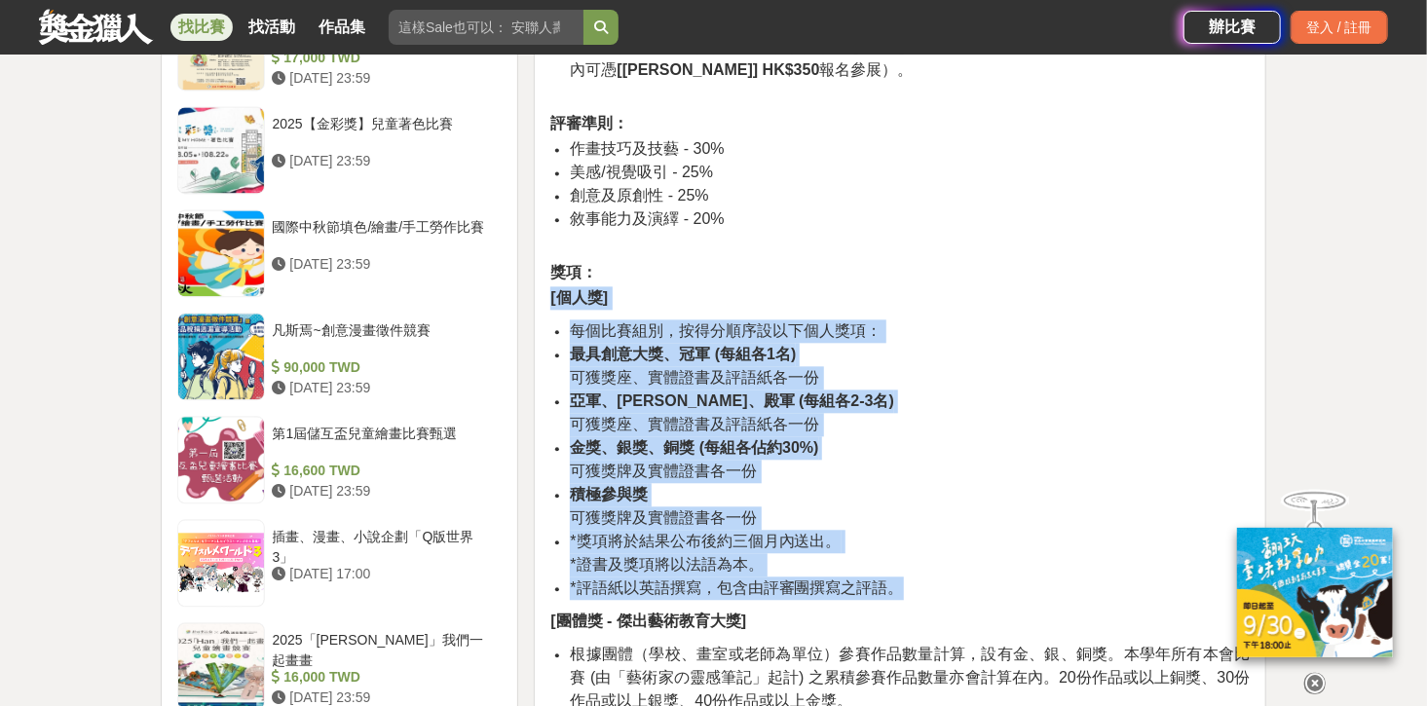
click at [952, 592] on li "*評語紙以英語撰寫，包含由評審團撰寫之評語。" at bounding box center [910, 588] width 680 height 23
drag, startPoint x: 965, startPoint y: 585, endPoint x: 872, endPoint y: 266, distance: 332.9
click at [872, 266] on h4 "獎項：" at bounding box center [899, 272] width 699 height 19
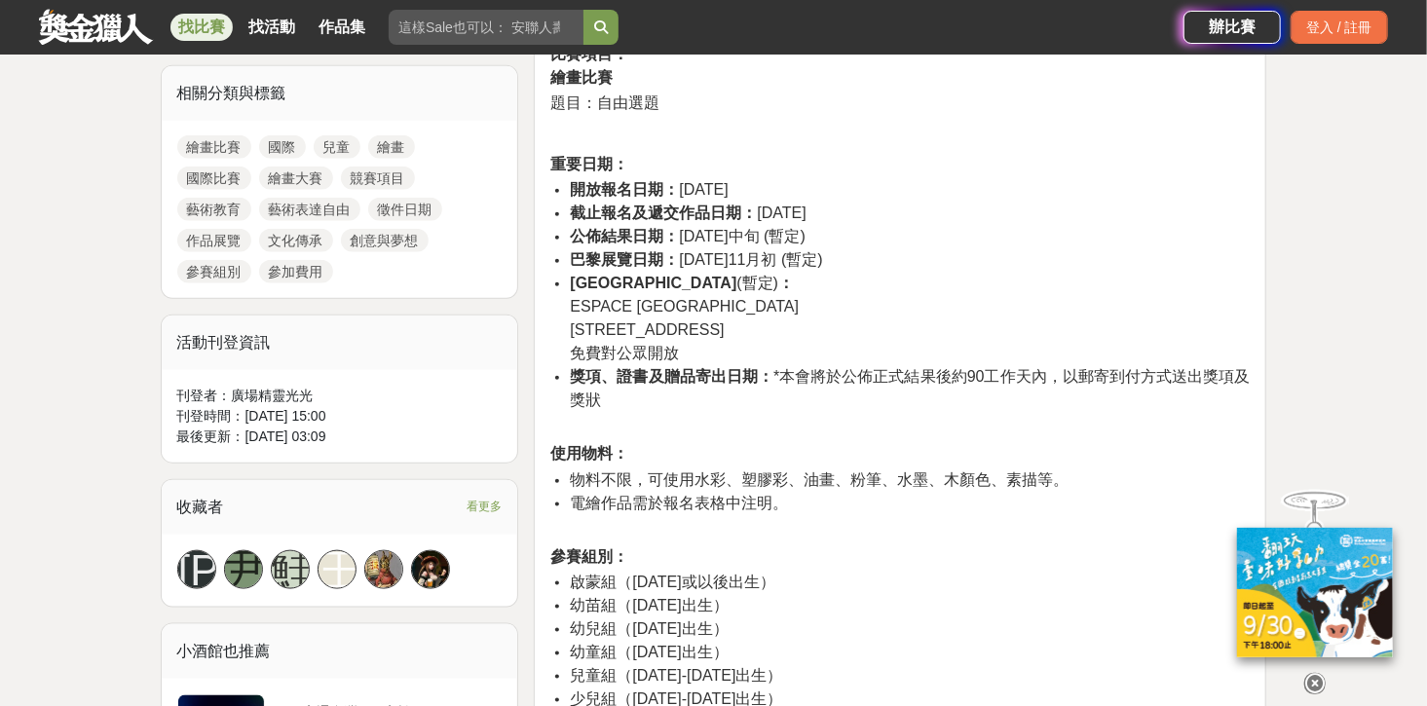
scroll to position [935, 0]
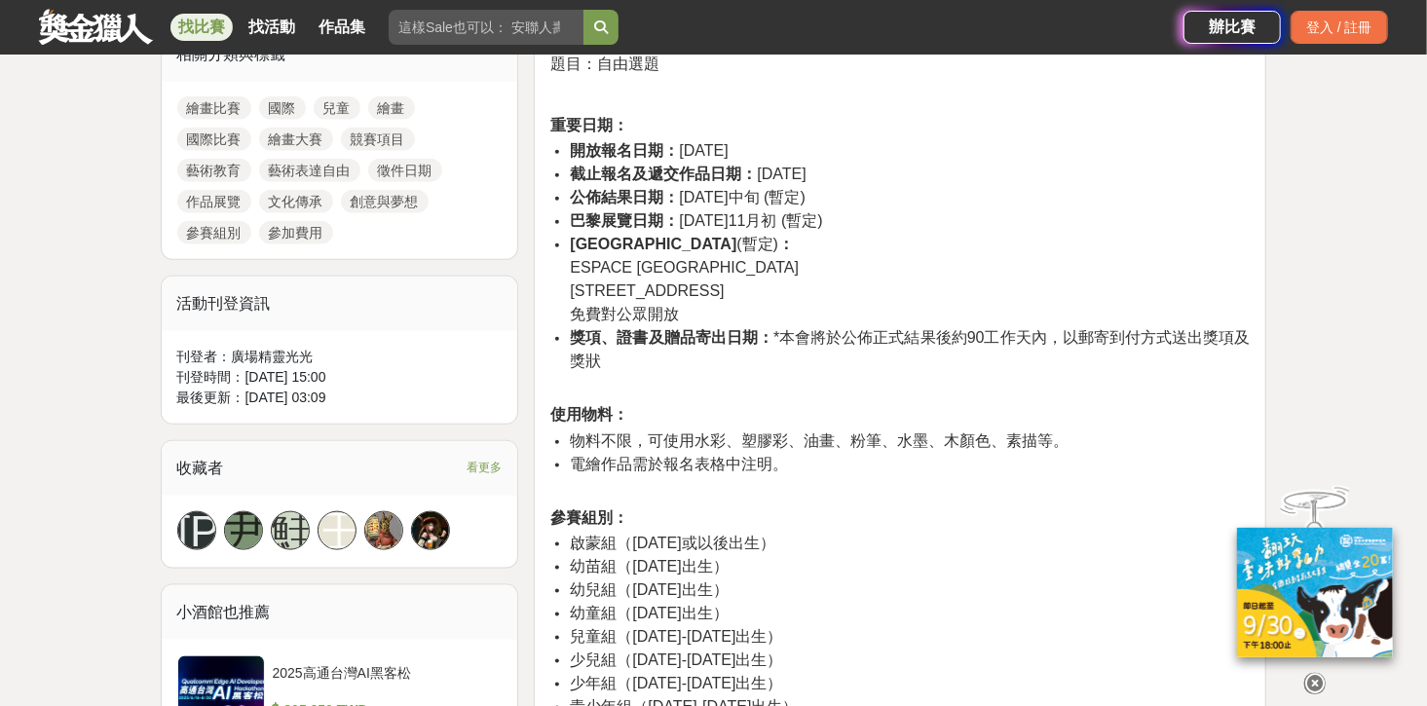
click at [724, 285] on span "[STREET_ADDRESS]" at bounding box center [647, 290] width 154 height 17
click at [864, 293] on li "[GEOGRAPHIC_DATA] (暫定) ： [GEOGRAPHIC_DATA][STREET_ADDRESS] 免費對公眾開放" at bounding box center [910, 279] width 680 height 93
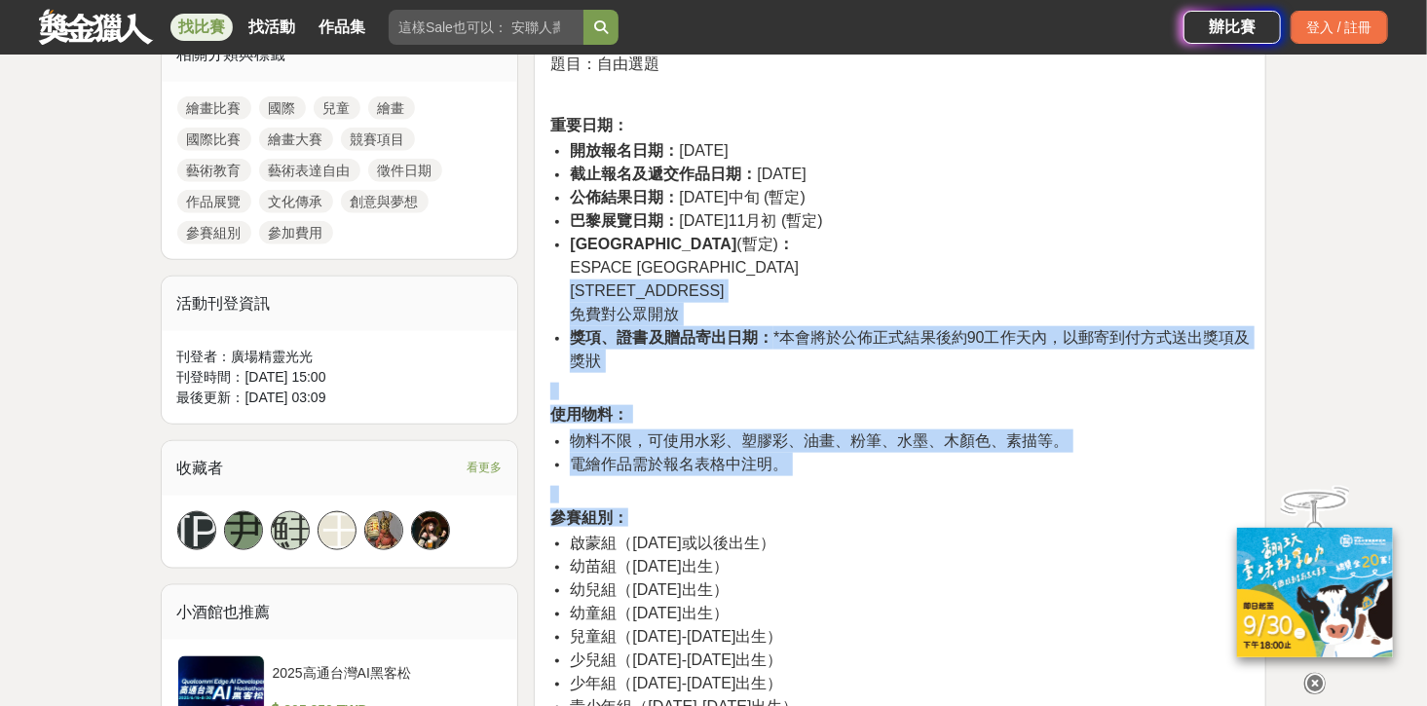
drag, startPoint x: 905, startPoint y: 300, endPoint x: 916, endPoint y: 518, distance: 218.4
click at [916, 518] on h4 "參賽組別：" at bounding box center [899, 517] width 699 height 19
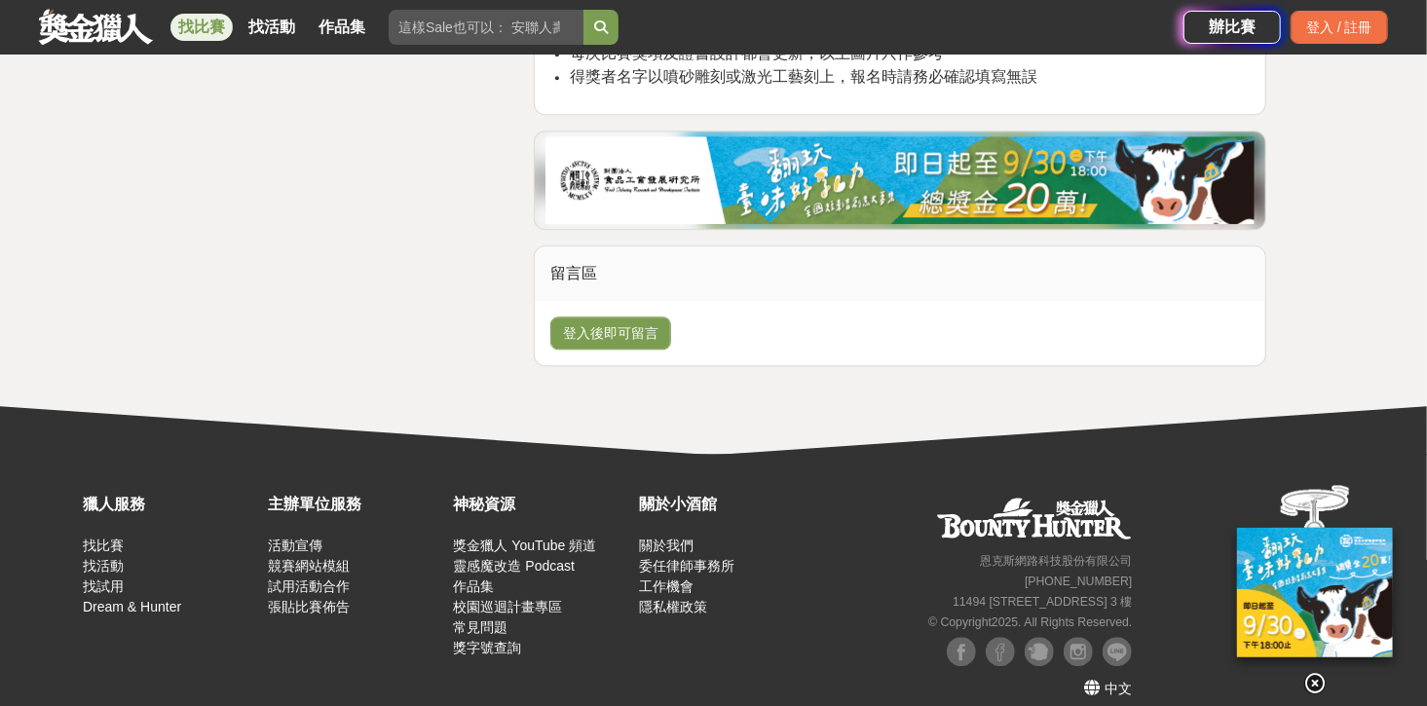
scroll to position [6164, 0]
